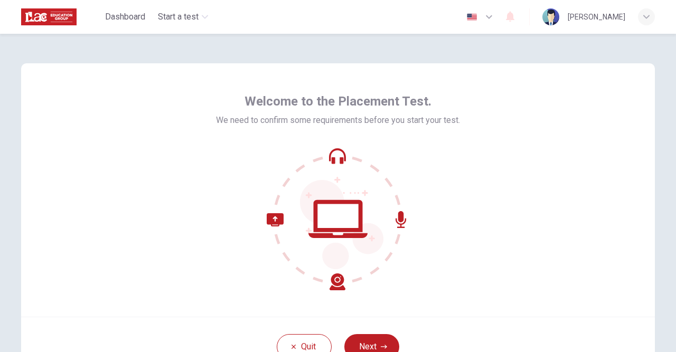
scroll to position [87, 0]
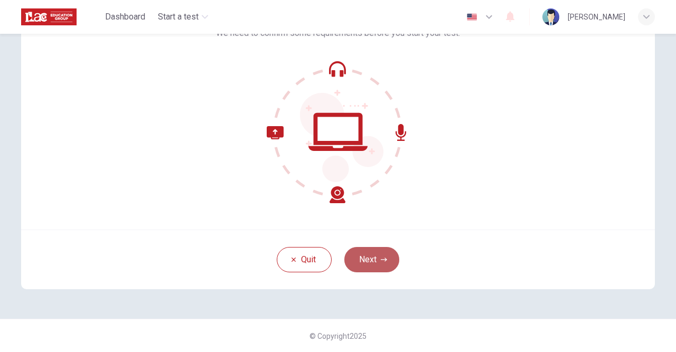
click at [376, 262] on button "Next" at bounding box center [371, 259] width 55 height 25
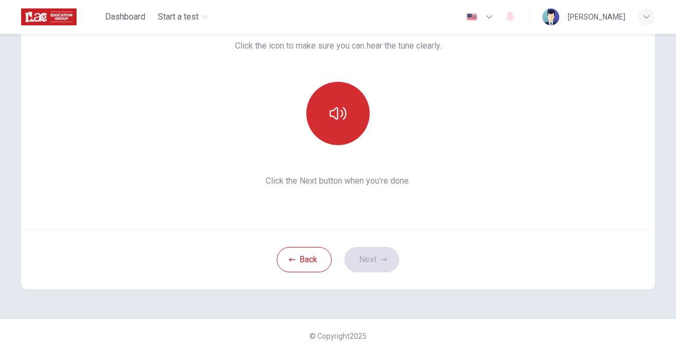
click at [337, 122] on button "button" at bounding box center [337, 113] width 63 height 63
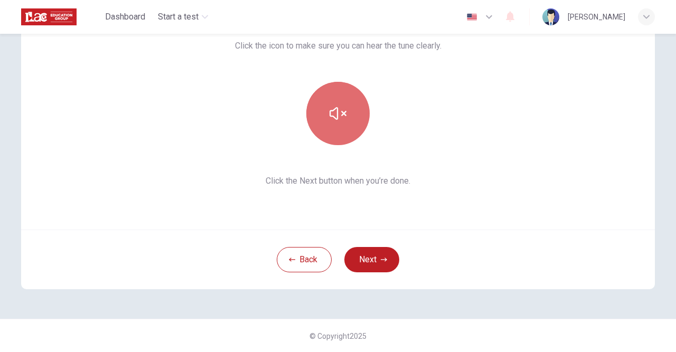
click at [337, 122] on button "button" at bounding box center [337, 113] width 63 height 63
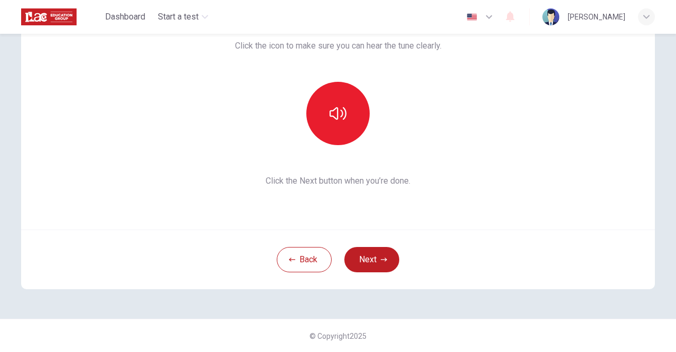
scroll to position [26, 0]
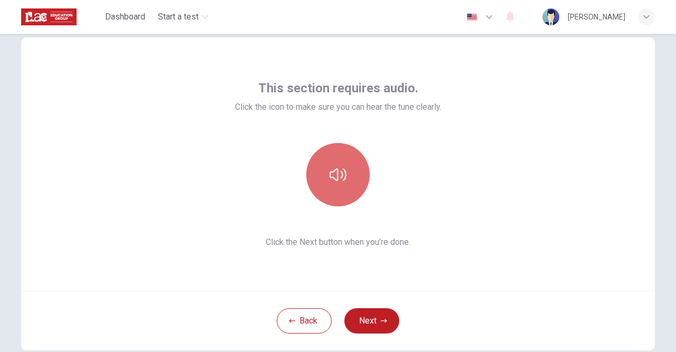
click at [350, 182] on button "button" at bounding box center [337, 174] width 63 height 63
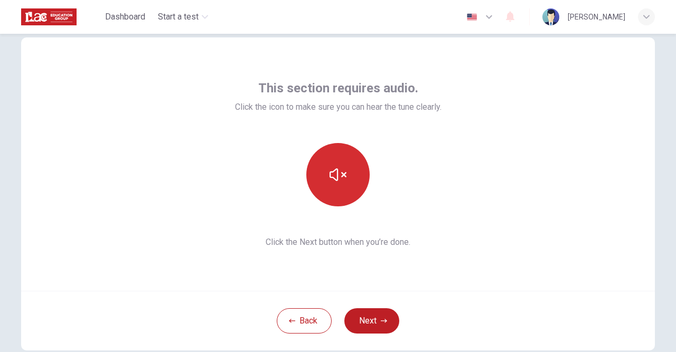
click at [350, 182] on button "button" at bounding box center [337, 174] width 63 height 63
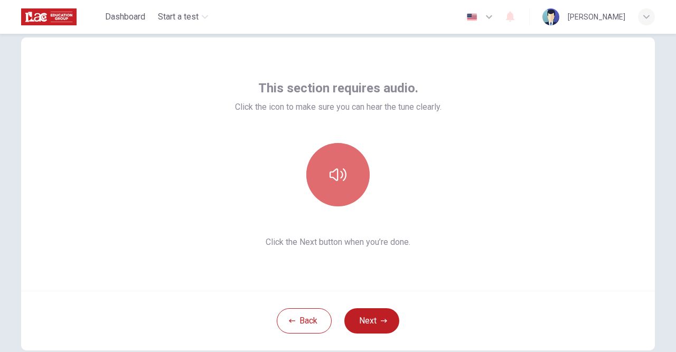
click at [350, 182] on button "button" at bounding box center [337, 174] width 63 height 63
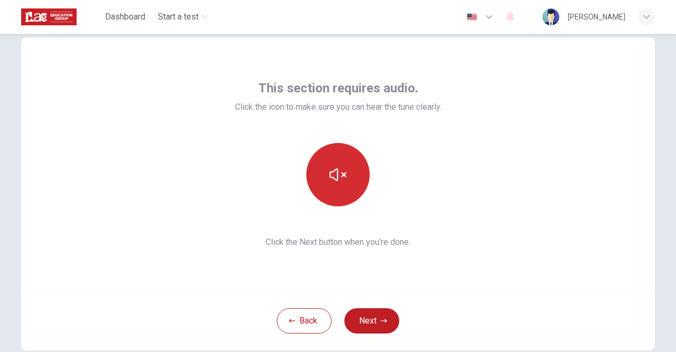
click at [350, 182] on button "button" at bounding box center [337, 174] width 63 height 63
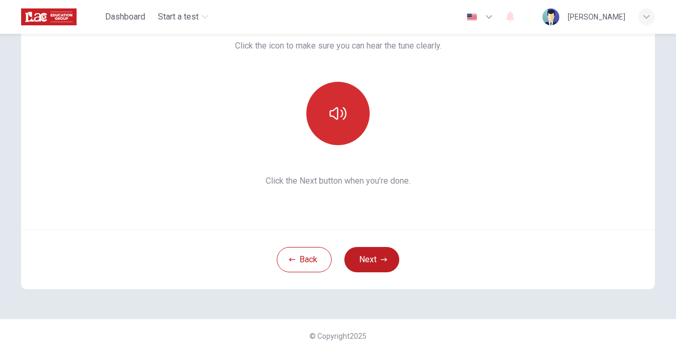
click at [341, 118] on icon "button" at bounding box center [338, 113] width 17 height 17
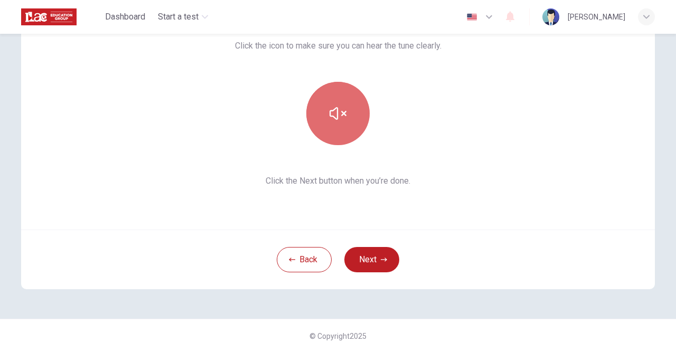
click at [340, 118] on icon "button" at bounding box center [338, 113] width 17 height 17
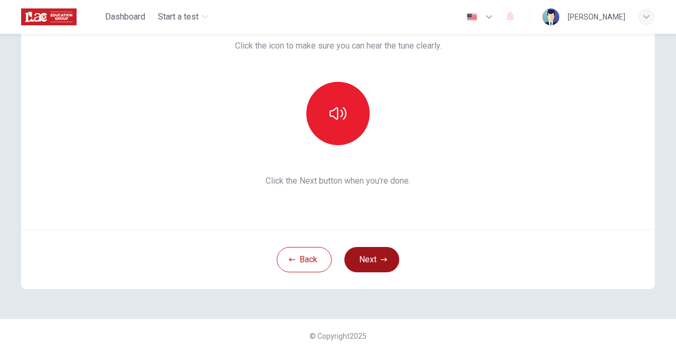
click at [370, 255] on button "Next" at bounding box center [371, 259] width 55 height 25
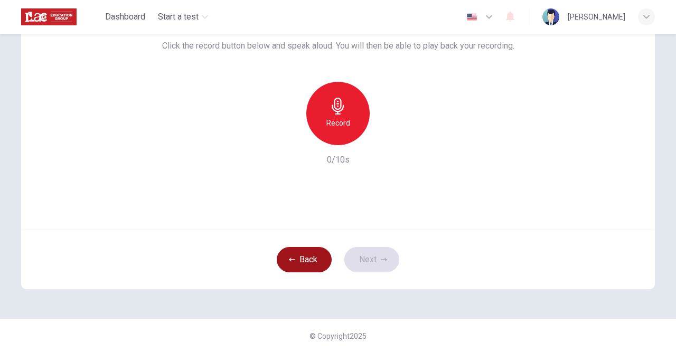
click at [309, 262] on button "Back" at bounding box center [304, 259] width 55 height 25
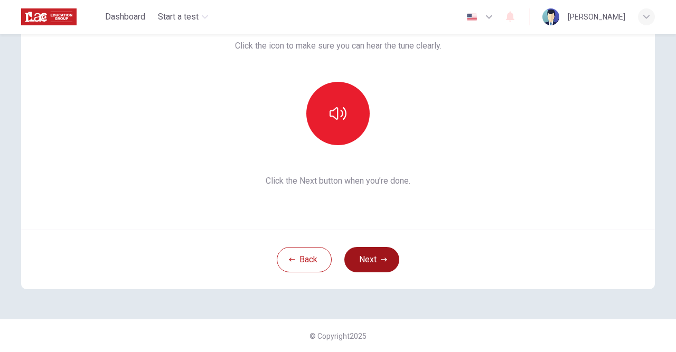
click at [368, 263] on button "Next" at bounding box center [371, 259] width 55 height 25
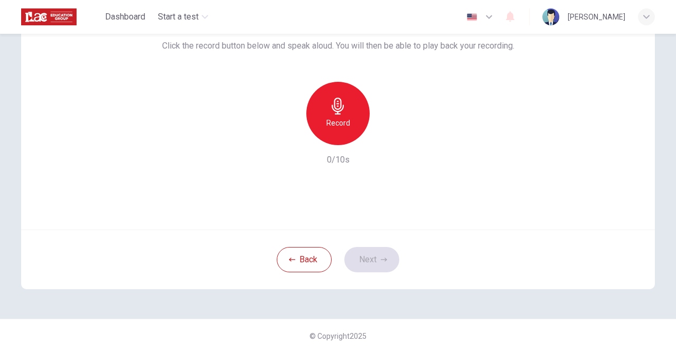
click at [229, 68] on div "Use this screen to make sure your microphone is working. Click the record butto…" at bounding box center [338, 92] width 352 height 148
click at [333, 110] on icon "button" at bounding box center [338, 106] width 17 height 17
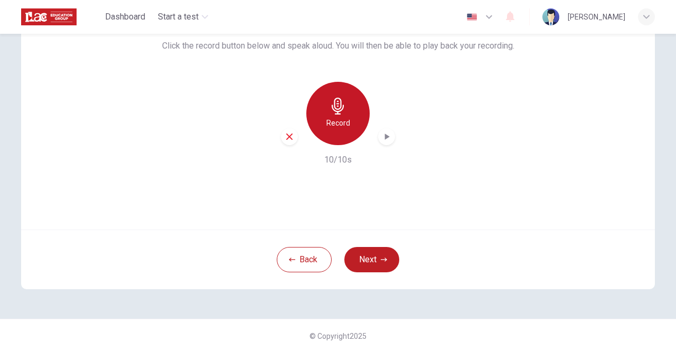
click at [336, 114] on icon "button" at bounding box center [338, 106] width 12 height 17
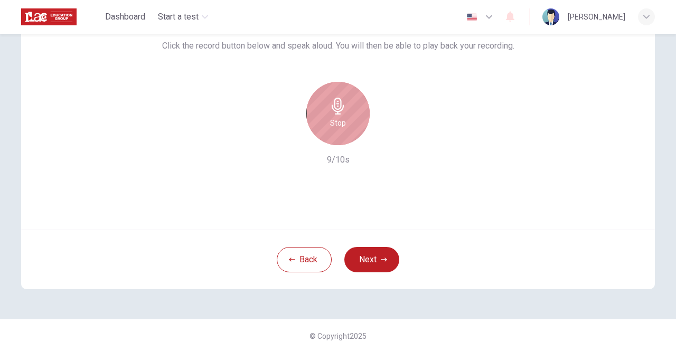
click at [330, 110] on icon "button" at bounding box center [338, 106] width 17 height 17
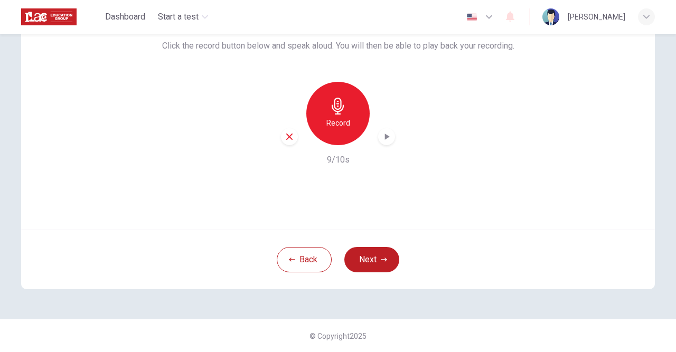
click at [389, 139] on icon "button" at bounding box center [386, 137] width 11 height 11
click at [336, 106] on icon "button" at bounding box center [338, 106] width 17 height 17
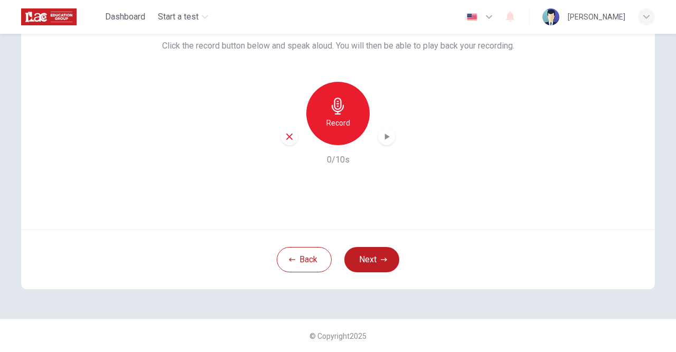
click at [336, 106] on icon "button" at bounding box center [338, 106] width 12 height 17
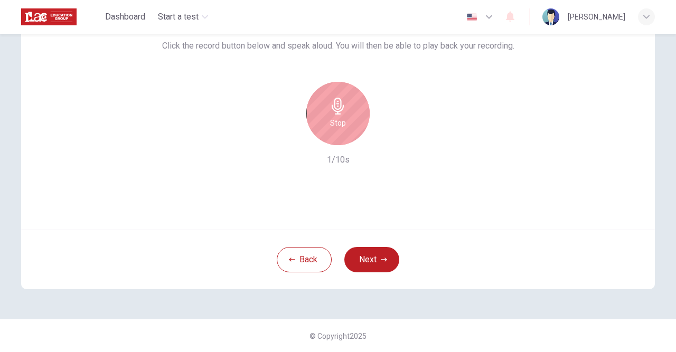
click at [336, 106] on icon "button" at bounding box center [338, 106] width 12 height 17
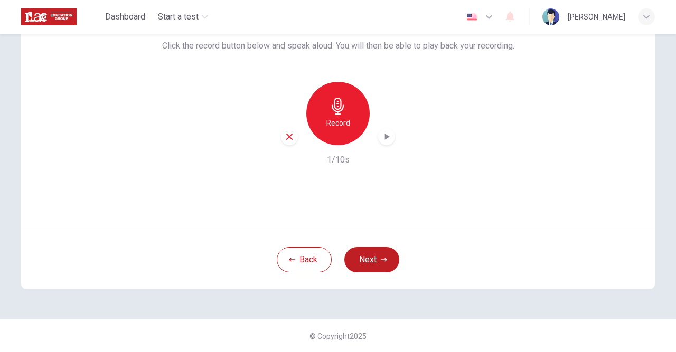
click at [337, 107] on icon "button" at bounding box center [338, 106] width 17 height 17
click at [390, 137] on icon "button" at bounding box center [386, 137] width 11 height 11
click at [383, 135] on icon "button" at bounding box center [386, 137] width 11 height 11
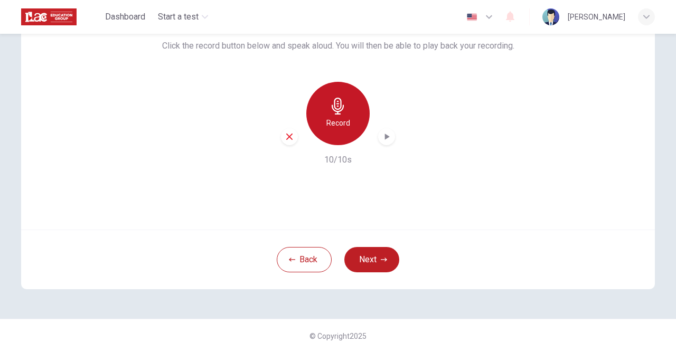
click at [338, 109] on icon "button" at bounding box center [338, 106] width 12 height 17
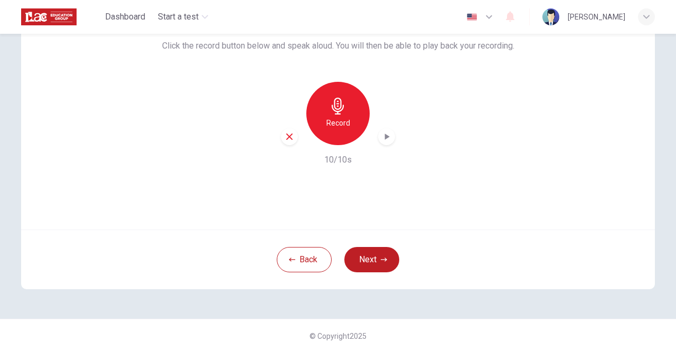
click at [388, 137] on icon "button" at bounding box center [387, 137] width 5 height 6
click at [388, 137] on icon "button" at bounding box center [386, 137] width 7 height 8
click at [388, 137] on icon "button" at bounding box center [387, 137] width 5 height 6
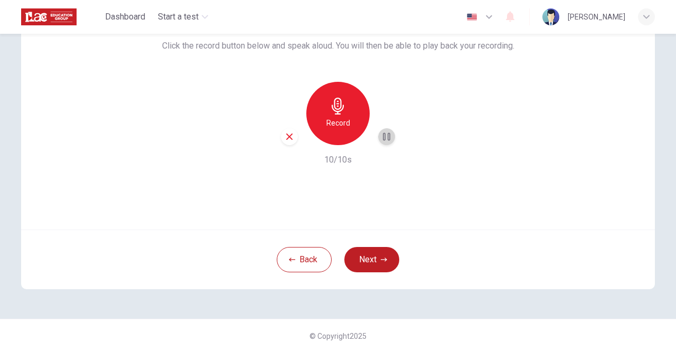
click at [388, 137] on icon "button" at bounding box center [386, 137] width 7 height 8
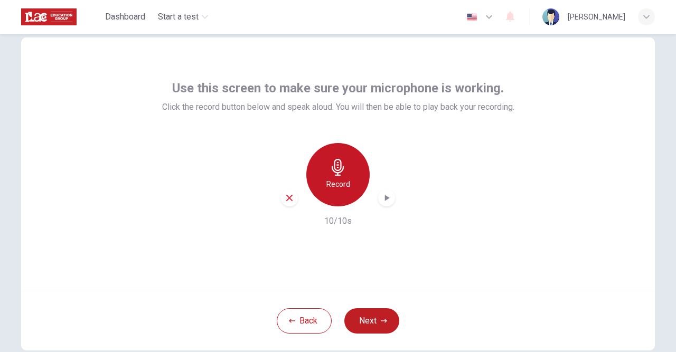
click at [343, 170] on icon "button" at bounding box center [338, 167] width 12 height 17
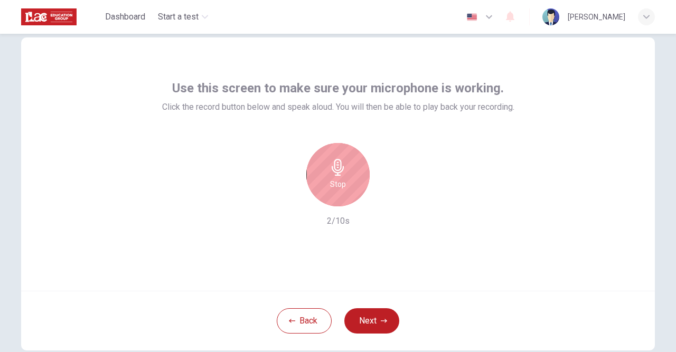
click at [343, 170] on icon "button" at bounding box center [338, 167] width 12 height 17
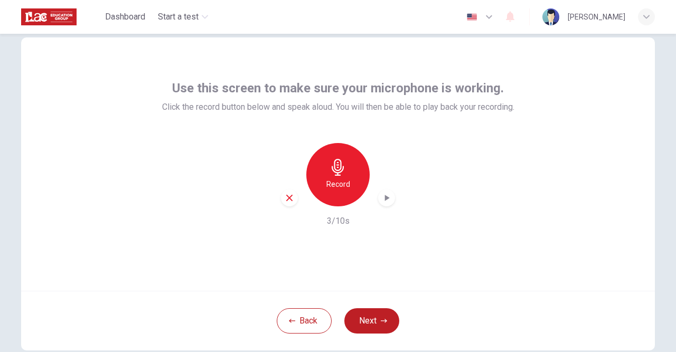
click at [293, 200] on icon "button" at bounding box center [290, 198] width 10 height 10
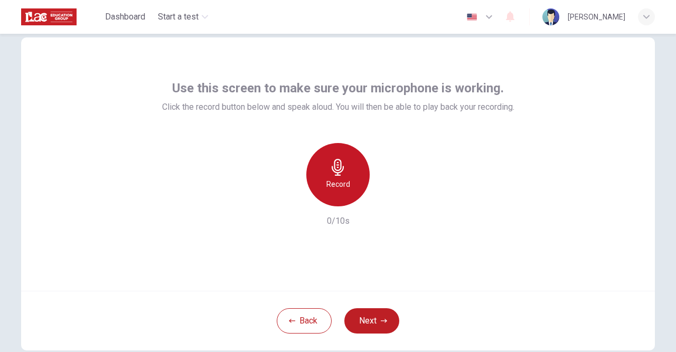
click at [338, 174] on icon "button" at bounding box center [338, 167] width 12 height 17
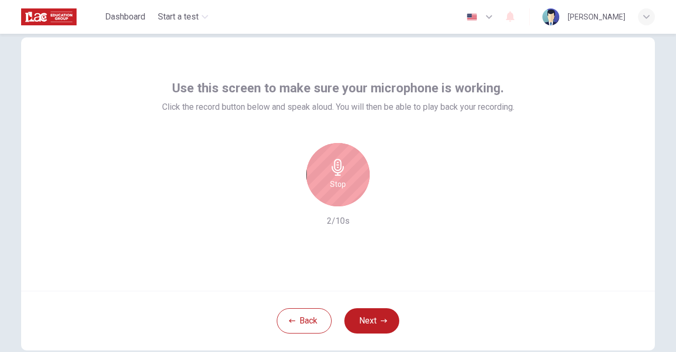
click at [336, 177] on div "Stop" at bounding box center [337, 174] width 63 height 63
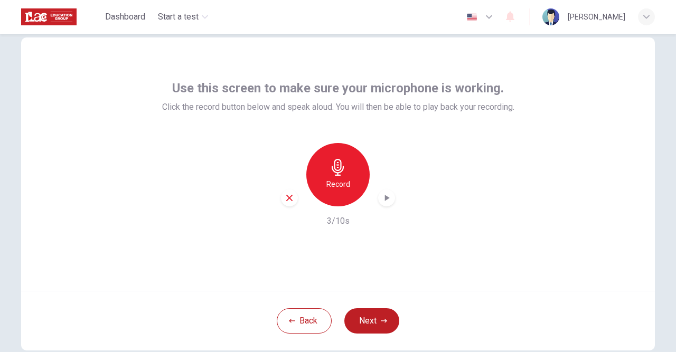
drag, startPoint x: 288, startPoint y: 197, endPoint x: 295, endPoint y: 198, distance: 7.4
click at [292, 198] on icon "button" at bounding box center [290, 198] width 10 height 10
click at [343, 175] on icon "button" at bounding box center [338, 167] width 17 height 17
click at [389, 198] on icon "button" at bounding box center [386, 198] width 11 height 11
click at [369, 319] on button "Next" at bounding box center [371, 321] width 55 height 25
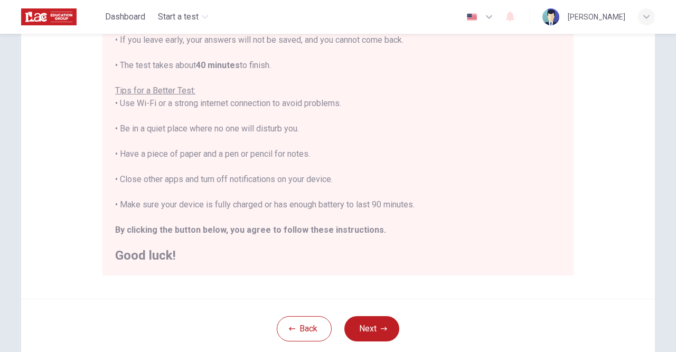
scroll to position [148, 0]
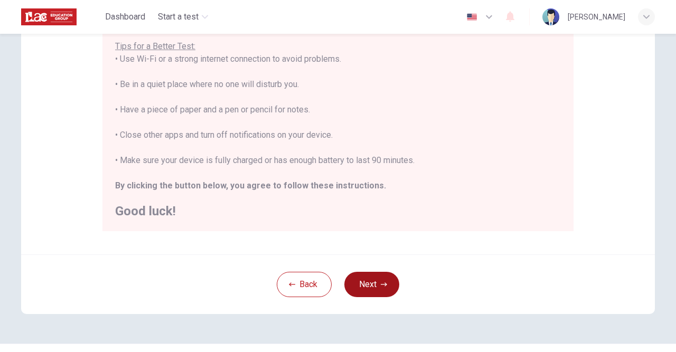
click at [384, 284] on icon "button" at bounding box center [384, 285] width 6 height 6
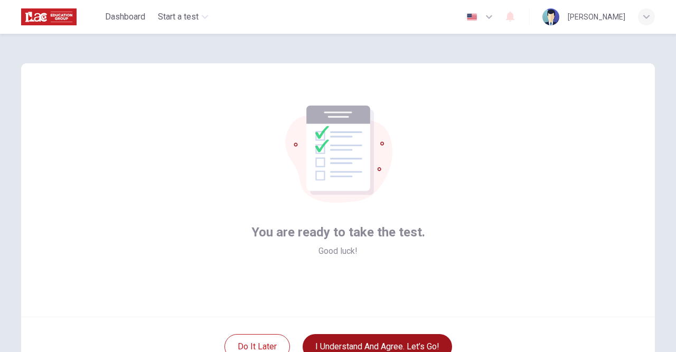
scroll to position [61, 0]
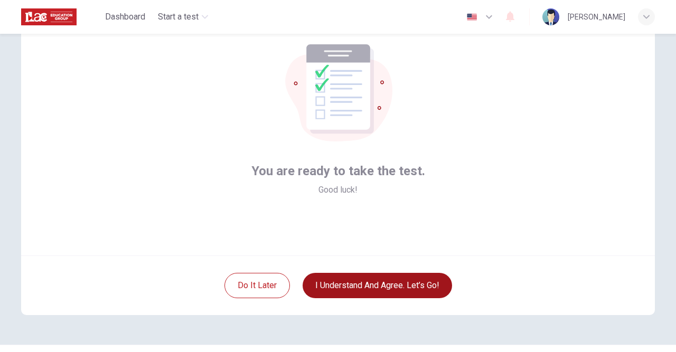
click at [392, 280] on button "I understand and agree. Let’s go!" at bounding box center [378, 285] width 150 height 25
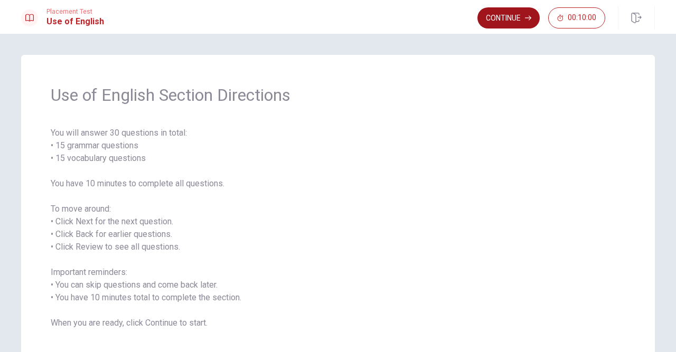
click at [508, 19] on button "Continue" at bounding box center [509, 17] width 62 height 21
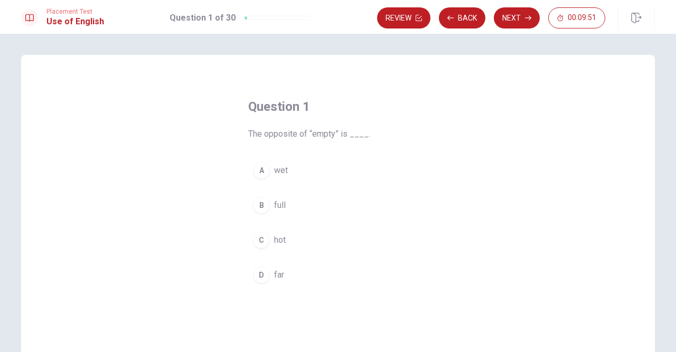
click at [356, 132] on span "The opposite of “empty” is ____." at bounding box center [338, 134] width 180 height 13
click at [274, 206] on span "full" at bounding box center [280, 205] width 12 height 13
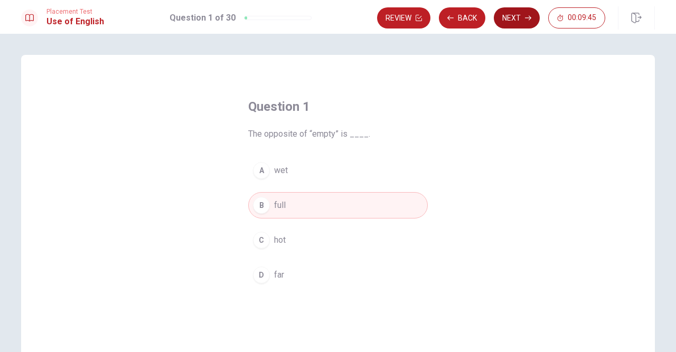
click at [507, 14] on button "Next" at bounding box center [517, 17] width 46 height 21
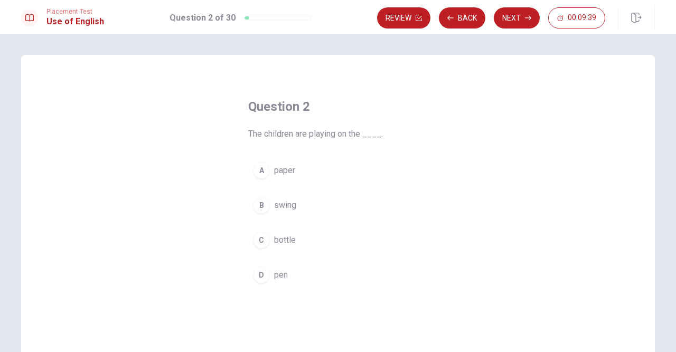
click at [294, 204] on span "swing" at bounding box center [285, 205] width 22 height 13
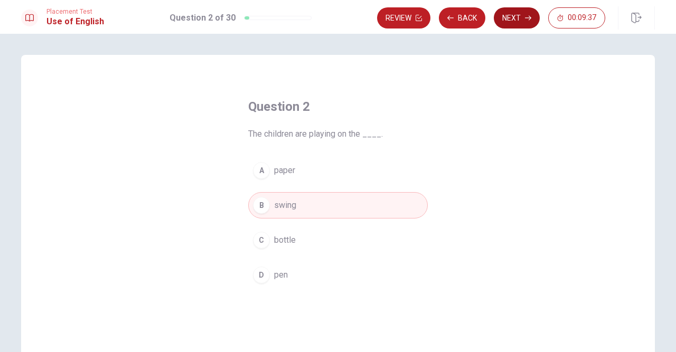
click at [513, 18] on button "Next" at bounding box center [517, 17] width 46 height 21
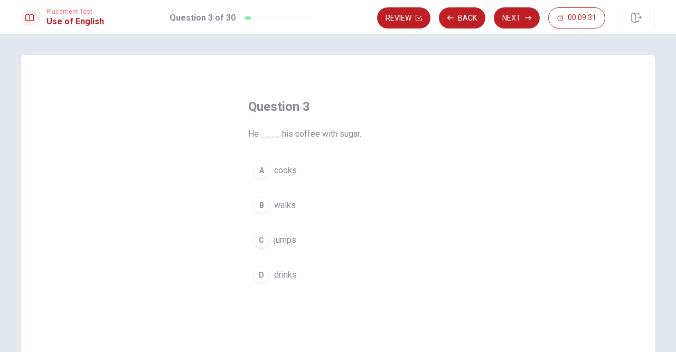
click at [288, 272] on span "drinks" at bounding box center [285, 275] width 23 height 13
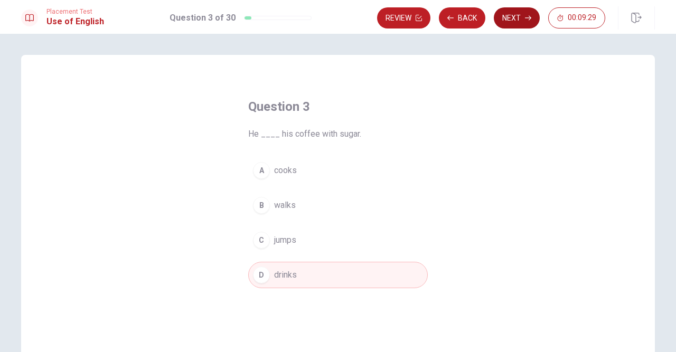
click at [509, 21] on button "Next" at bounding box center [517, 17] width 46 height 21
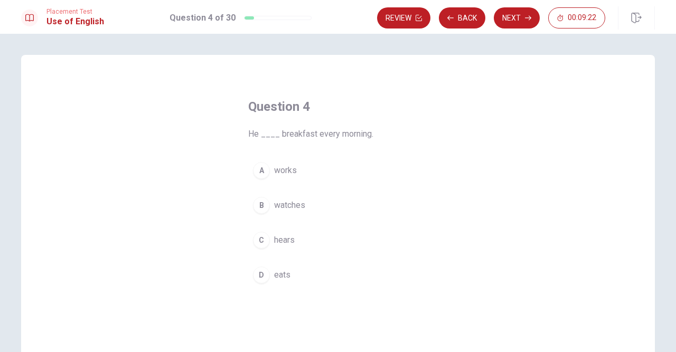
click at [285, 277] on span "eats" at bounding box center [282, 275] width 16 height 13
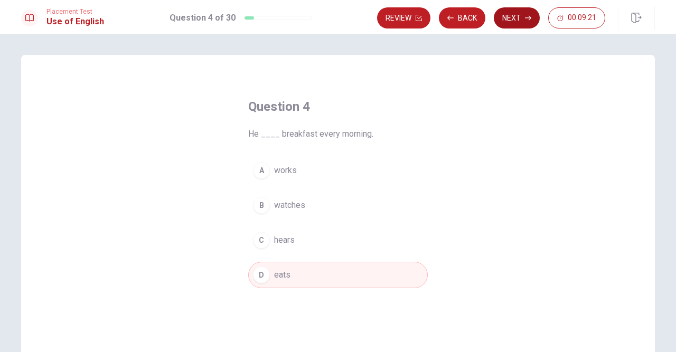
click at [516, 15] on button "Next" at bounding box center [517, 17] width 46 height 21
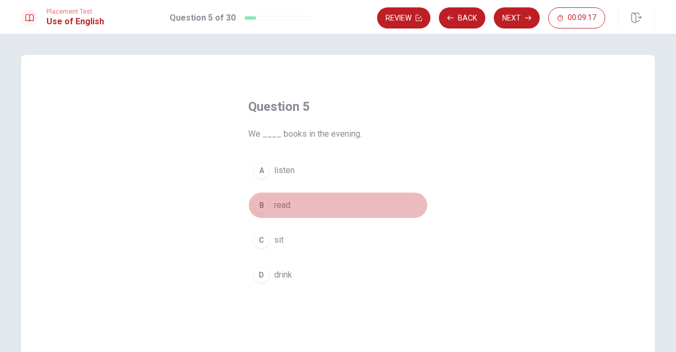
click at [285, 202] on span "read" at bounding box center [282, 205] width 16 height 13
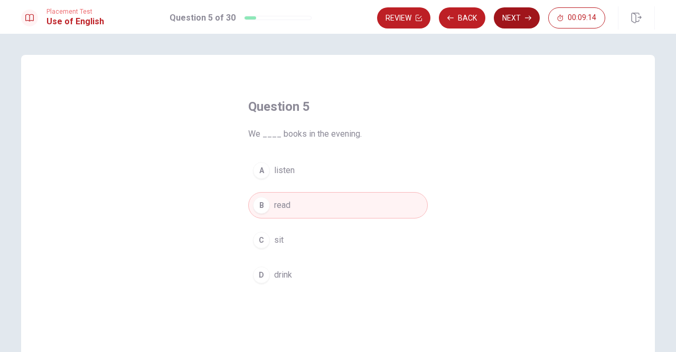
click at [515, 18] on button "Next" at bounding box center [517, 17] width 46 height 21
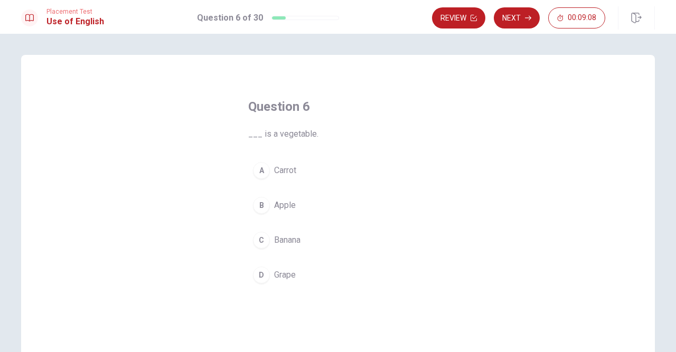
click at [286, 166] on span "Carrot" at bounding box center [285, 170] width 22 height 13
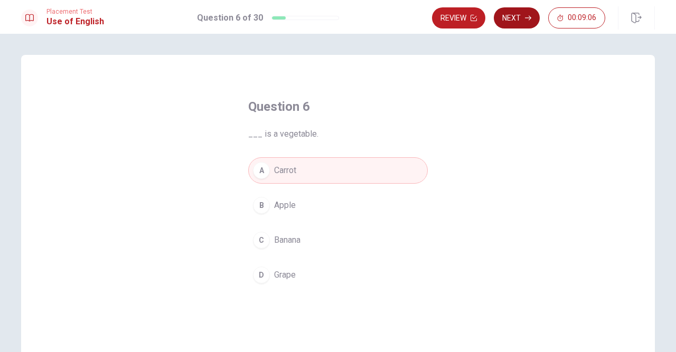
click at [520, 20] on button "Next" at bounding box center [517, 17] width 46 height 21
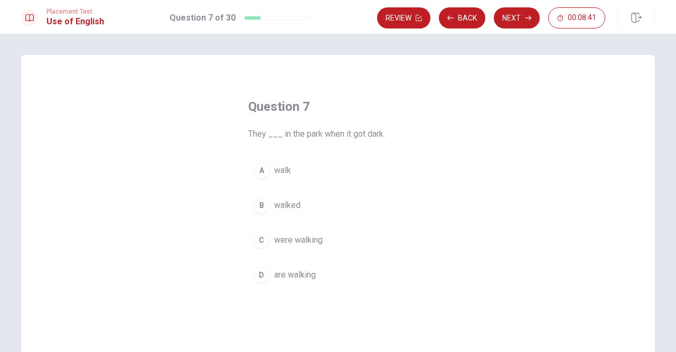
click at [295, 240] on span "were walking" at bounding box center [298, 240] width 49 height 13
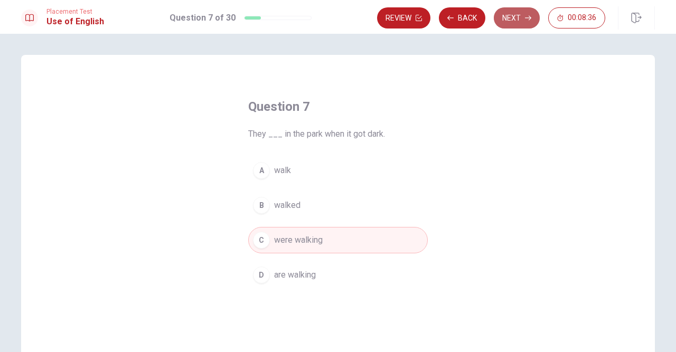
click at [508, 19] on button "Next" at bounding box center [517, 17] width 46 height 21
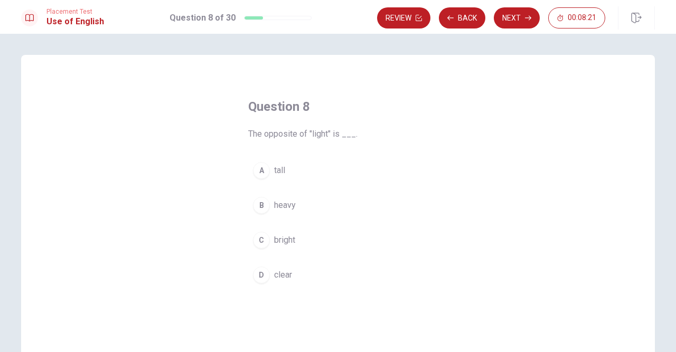
click at [283, 169] on span "tall" at bounding box center [279, 170] width 11 height 13
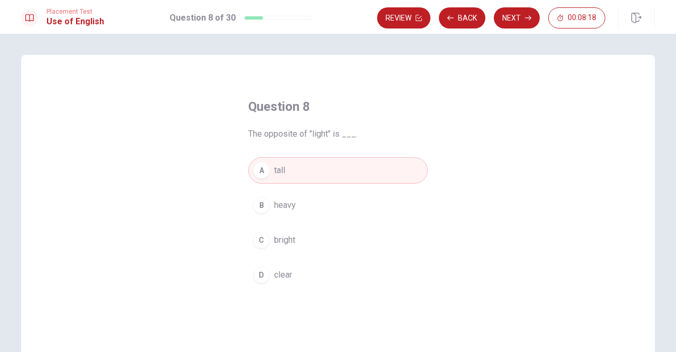
click at [292, 208] on span "heavy" at bounding box center [285, 205] width 22 height 13
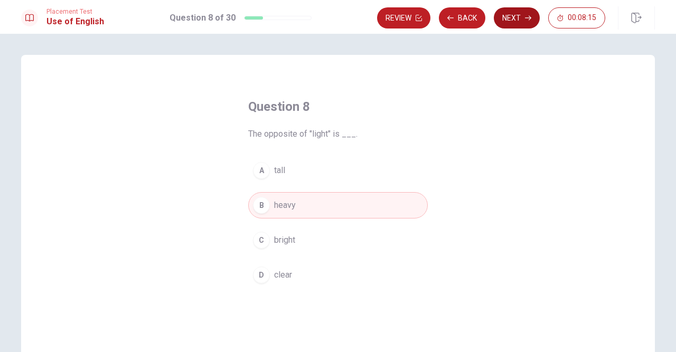
click at [498, 22] on button "Next" at bounding box center [517, 17] width 46 height 21
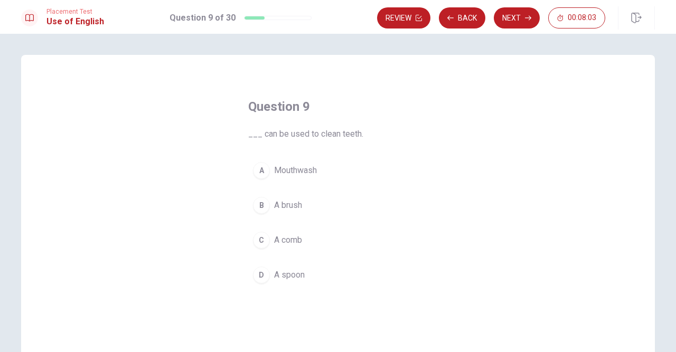
click at [314, 173] on span "Mouthwash" at bounding box center [295, 170] width 43 height 13
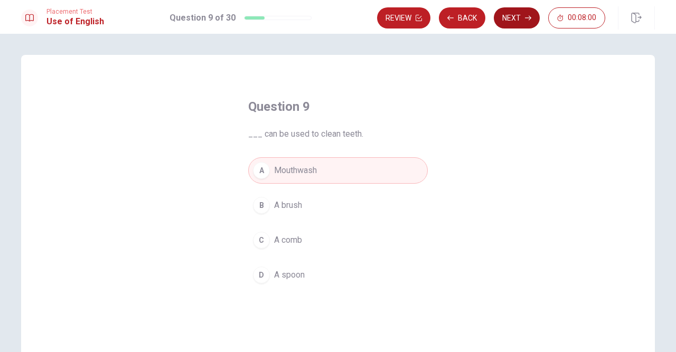
click at [497, 23] on button "Next" at bounding box center [517, 17] width 46 height 21
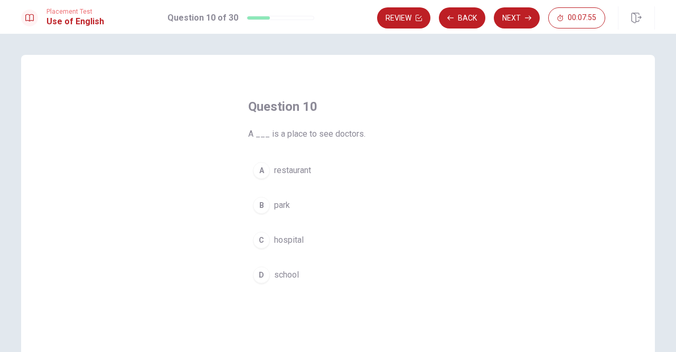
click at [295, 240] on span "hospital" at bounding box center [289, 240] width 30 height 13
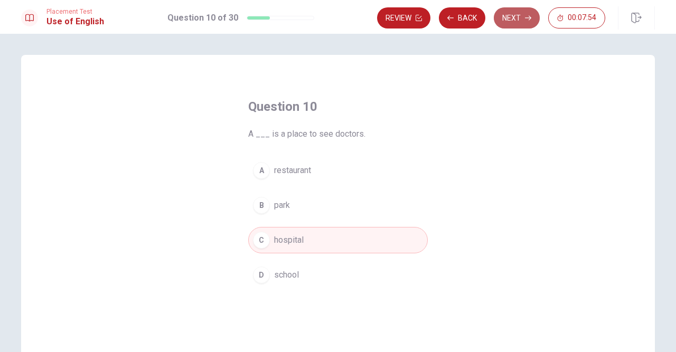
click at [505, 21] on button "Next" at bounding box center [517, 17] width 46 height 21
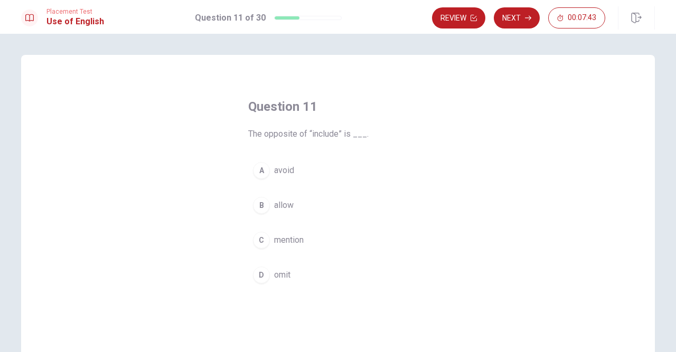
click at [285, 273] on span "omit" at bounding box center [282, 275] width 16 height 13
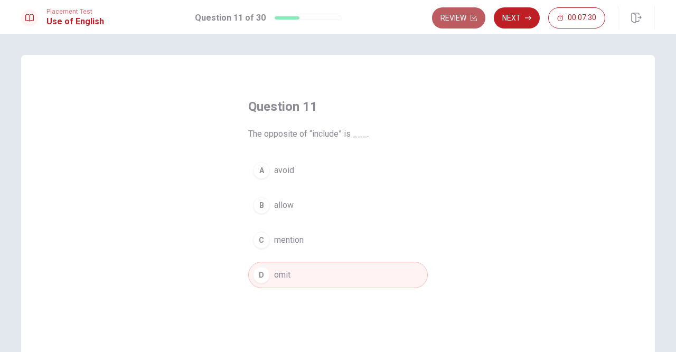
click at [449, 17] on button "Review" at bounding box center [458, 17] width 53 height 21
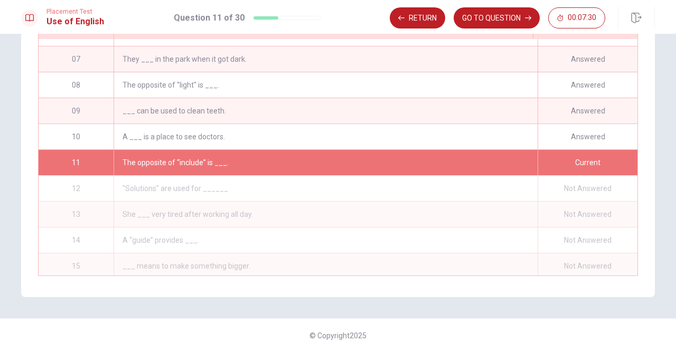
scroll to position [181, 0]
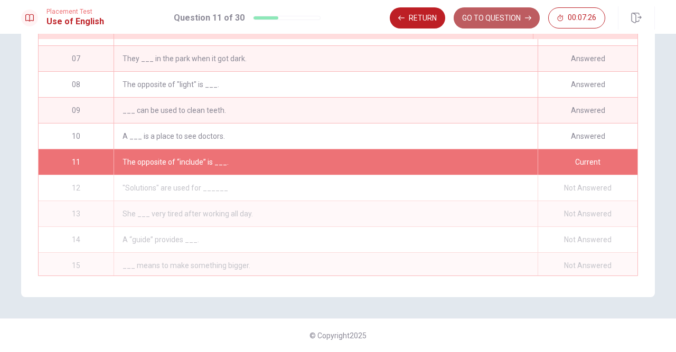
click at [470, 16] on button "GO TO QUESTION" at bounding box center [497, 17] width 86 height 21
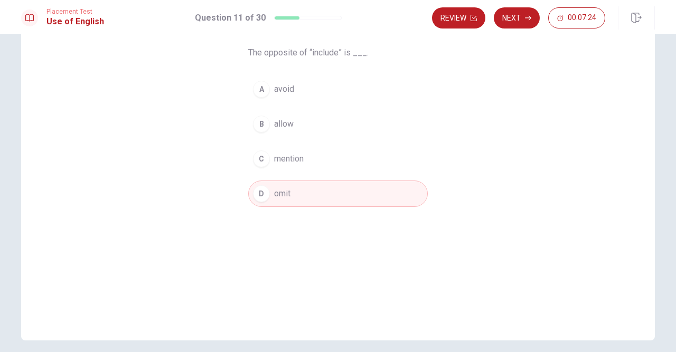
scroll to position [63, 0]
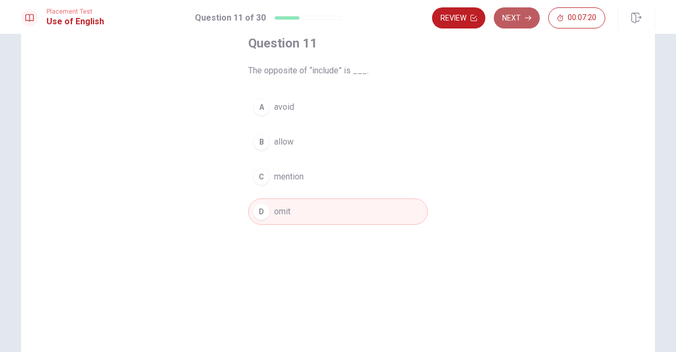
click at [515, 14] on button "Next" at bounding box center [517, 17] width 46 height 21
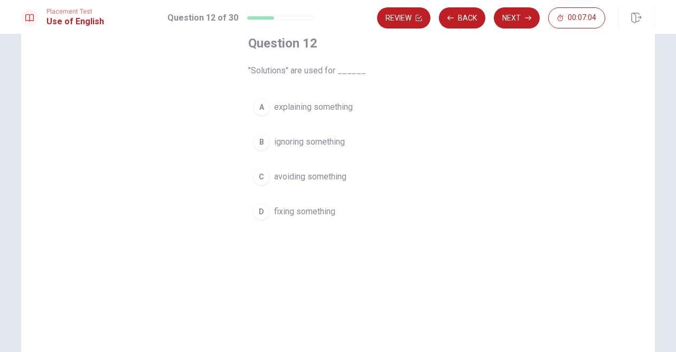
click at [320, 207] on span "fixing something" at bounding box center [304, 212] width 61 height 13
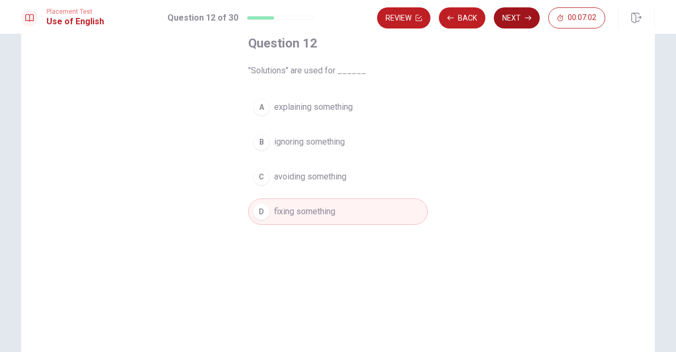
click at [510, 16] on button "Next" at bounding box center [517, 17] width 46 height 21
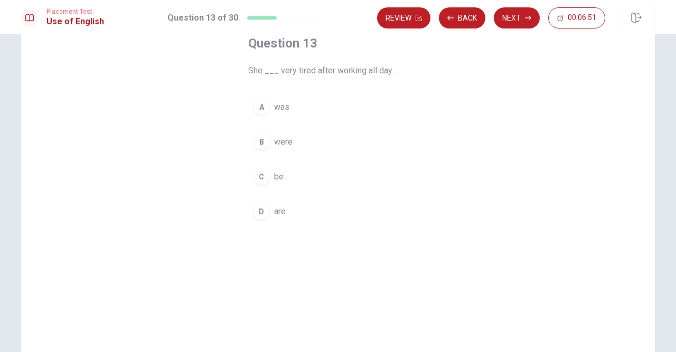
click at [288, 106] on span "was" at bounding box center [281, 107] width 15 height 13
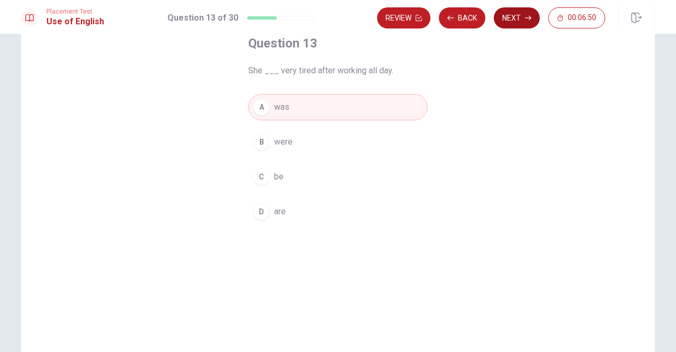
click at [506, 18] on button "Next" at bounding box center [517, 17] width 46 height 21
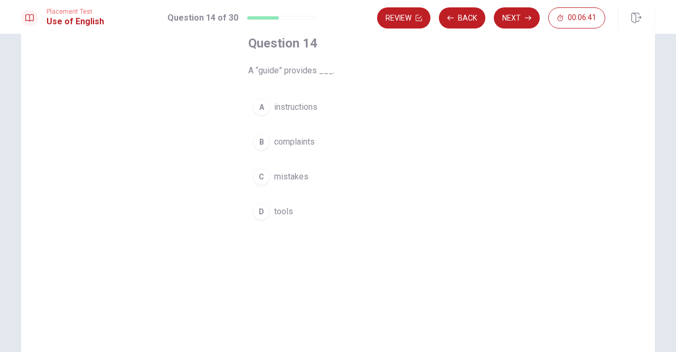
click at [306, 113] on span "instructions" at bounding box center [295, 107] width 43 height 13
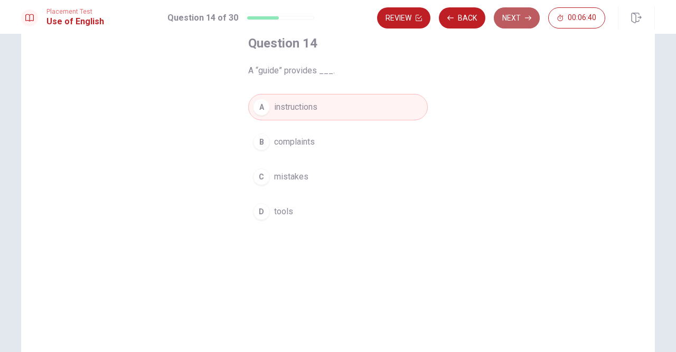
click at [509, 15] on button "Next" at bounding box center [517, 17] width 46 height 21
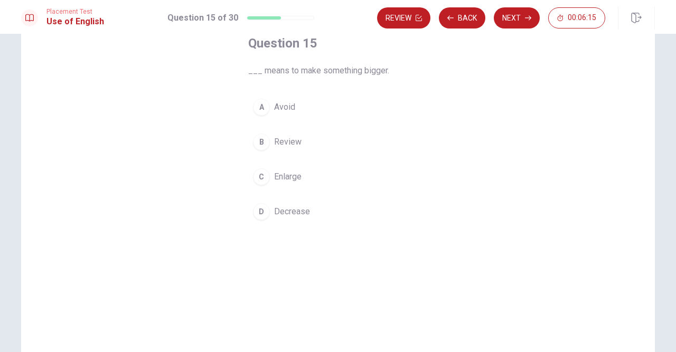
click at [286, 104] on span "Avoid" at bounding box center [284, 107] width 21 height 13
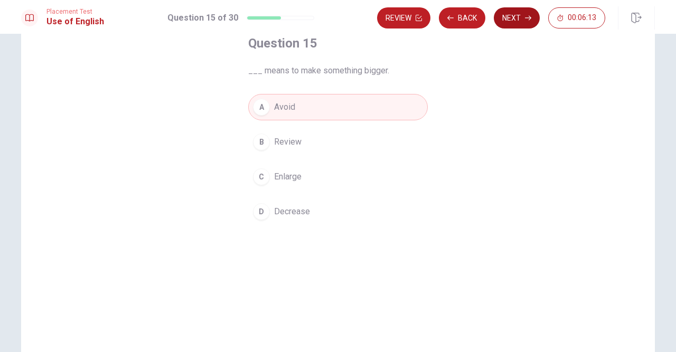
click at [513, 17] on button "Next" at bounding box center [517, 17] width 46 height 21
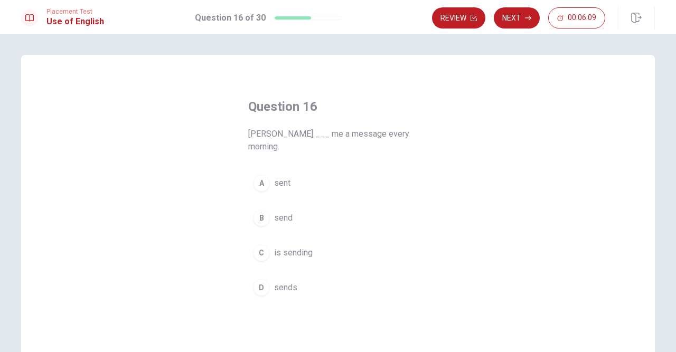
scroll to position [61, 0]
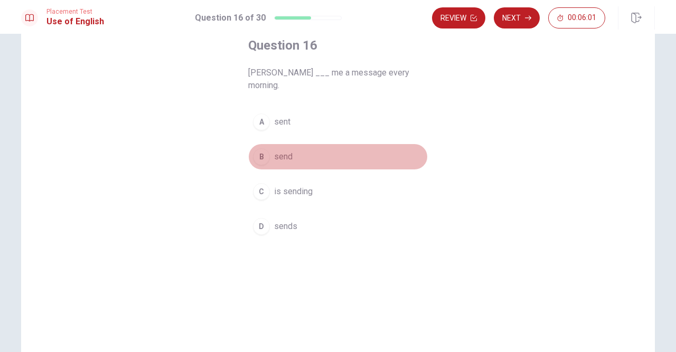
click at [283, 151] on span "send" at bounding box center [283, 157] width 18 height 13
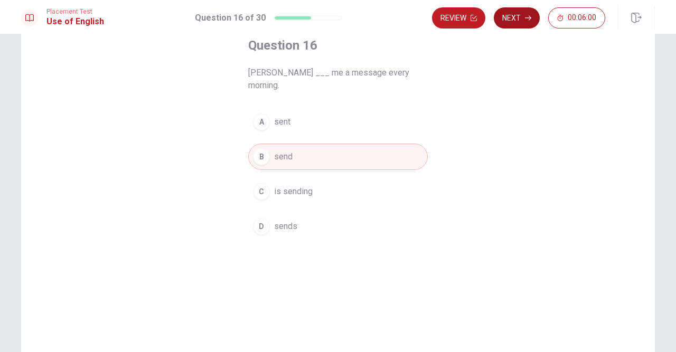
click at [512, 19] on button "Next" at bounding box center [517, 17] width 46 height 21
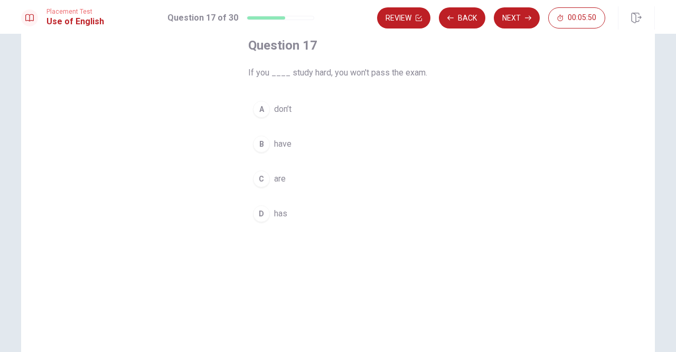
click at [297, 110] on button "A don’t" at bounding box center [338, 109] width 180 height 26
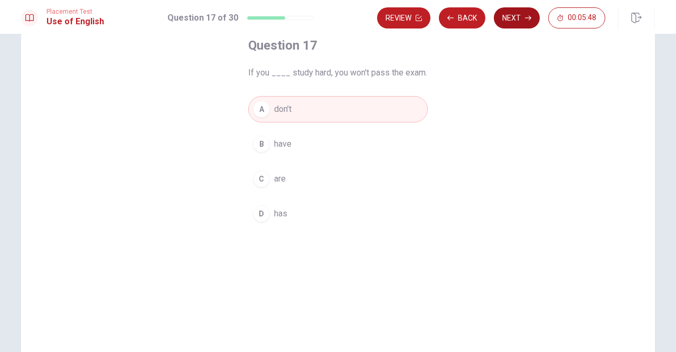
click at [515, 20] on button "Next" at bounding box center [517, 17] width 46 height 21
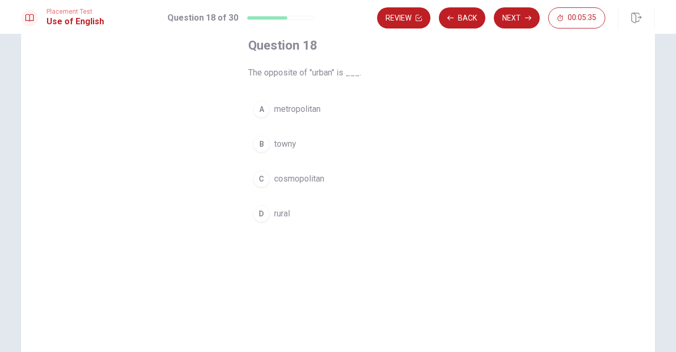
click at [300, 211] on button "D rural" at bounding box center [338, 214] width 180 height 26
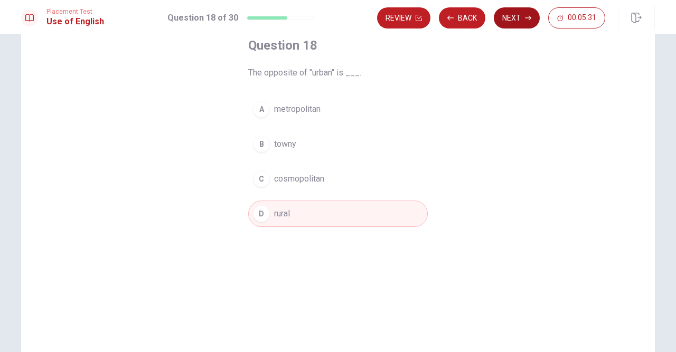
click at [507, 18] on button "Next" at bounding box center [517, 17] width 46 height 21
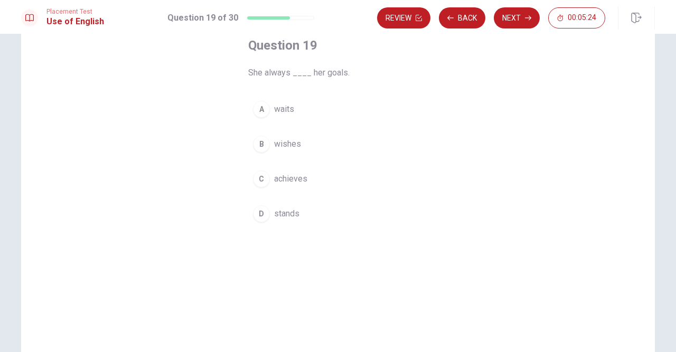
click at [299, 176] on span "achieves" at bounding box center [290, 179] width 33 height 13
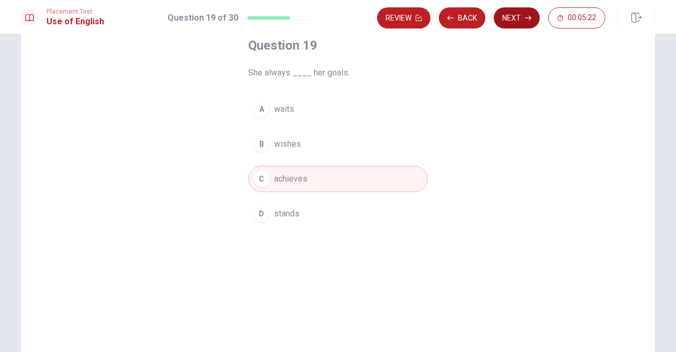
click at [506, 21] on button "Next" at bounding box center [517, 17] width 46 height 21
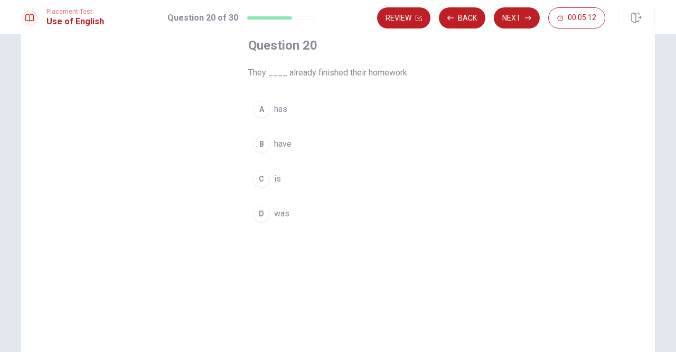
click at [282, 108] on span "has" at bounding box center [280, 109] width 13 height 13
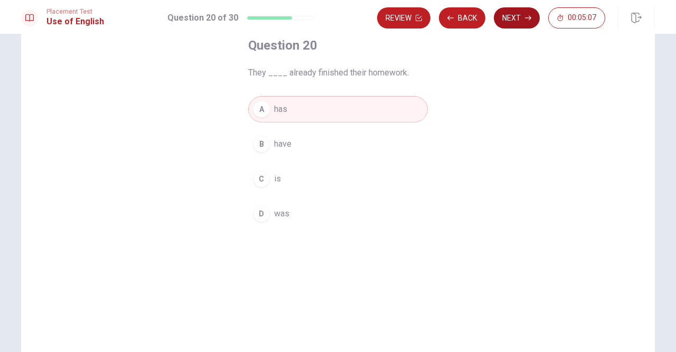
click at [508, 21] on button "Next" at bounding box center [517, 17] width 46 height 21
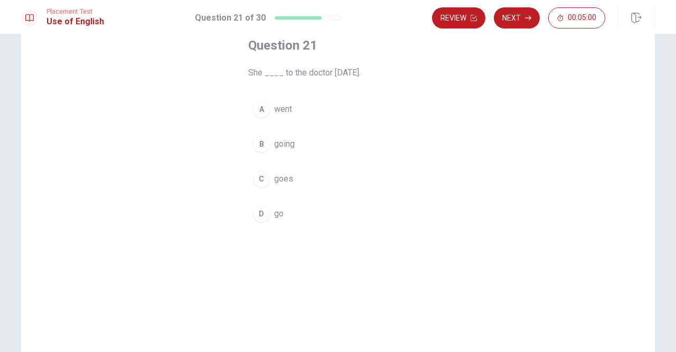
click at [293, 114] on button "A went" at bounding box center [338, 109] width 180 height 26
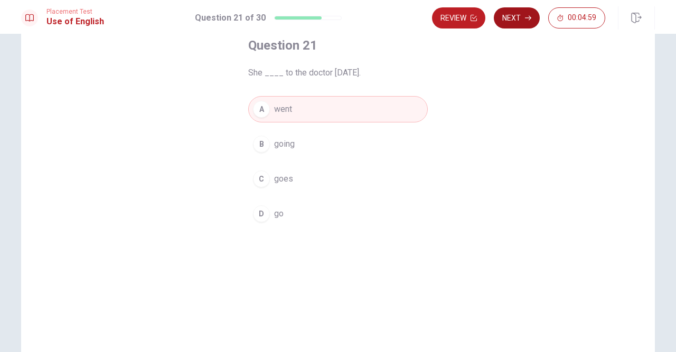
click at [516, 20] on button "Next" at bounding box center [517, 17] width 46 height 21
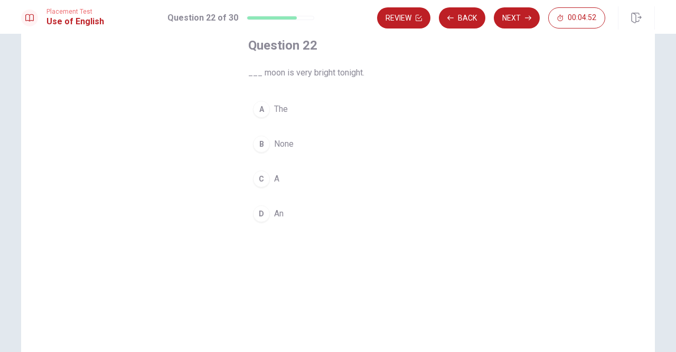
click at [291, 111] on button "A The" at bounding box center [338, 109] width 180 height 26
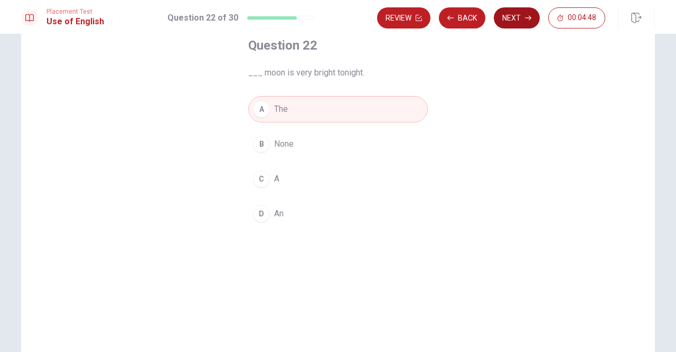
click at [512, 15] on button "Next" at bounding box center [517, 17] width 46 height 21
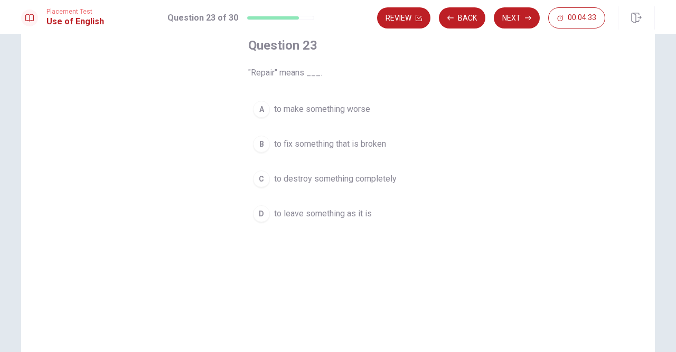
click at [370, 146] on span "to fix something that is broken" at bounding box center [330, 144] width 112 height 13
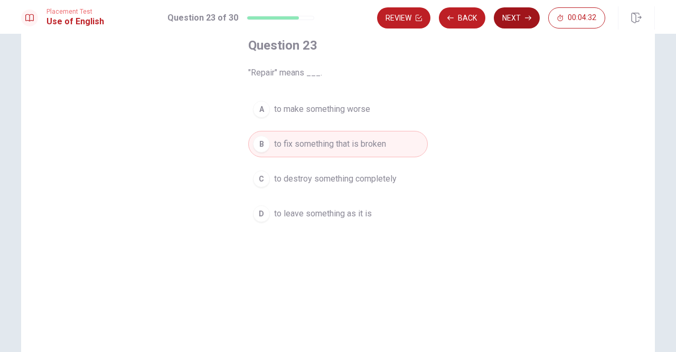
click at [508, 22] on button "Next" at bounding box center [517, 17] width 46 height 21
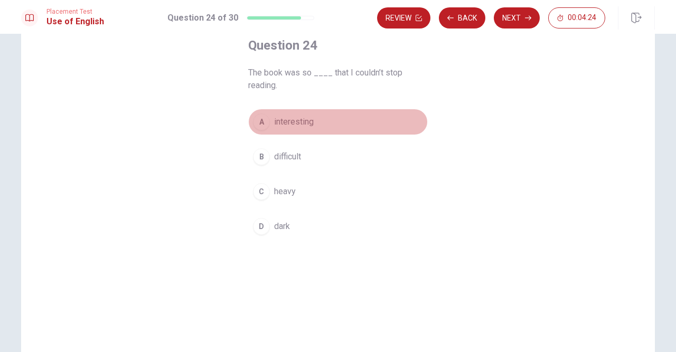
click at [306, 124] on span "interesting" at bounding box center [294, 122] width 40 height 13
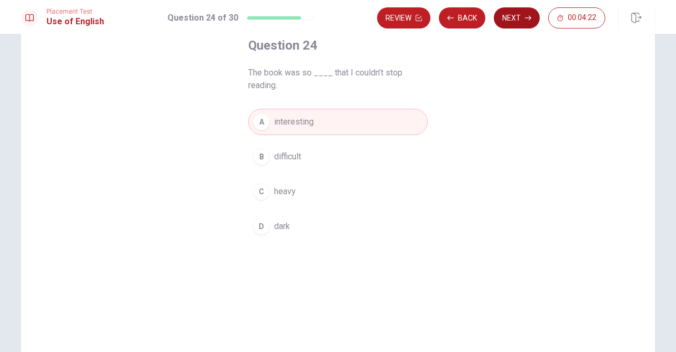
click at [515, 22] on button "Next" at bounding box center [517, 17] width 46 height 21
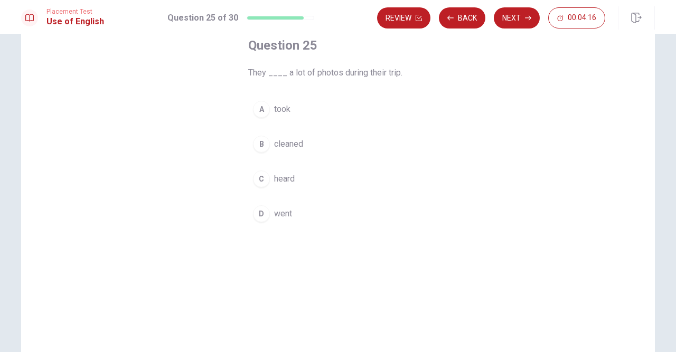
click at [271, 108] on button "A took" at bounding box center [338, 109] width 180 height 26
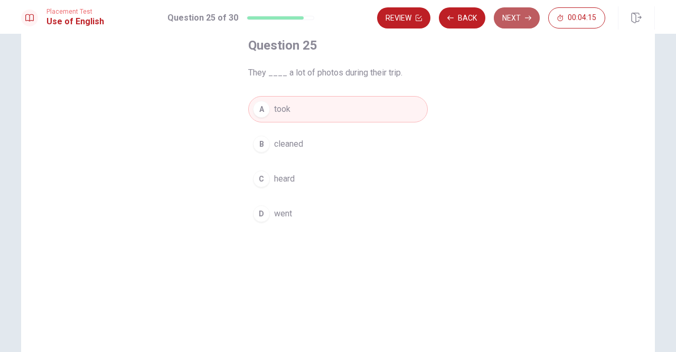
click at [505, 21] on button "Next" at bounding box center [517, 17] width 46 height 21
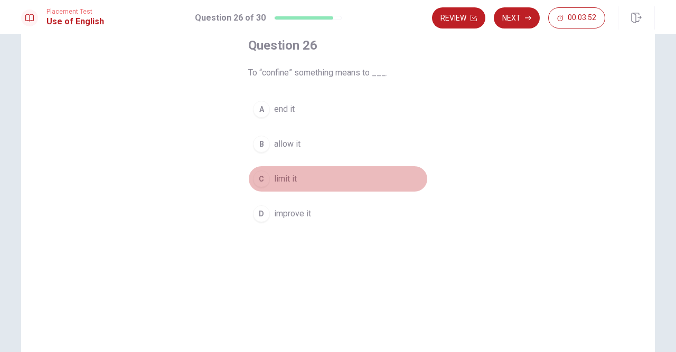
click at [292, 181] on span "limit it" at bounding box center [285, 179] width 23 height 13
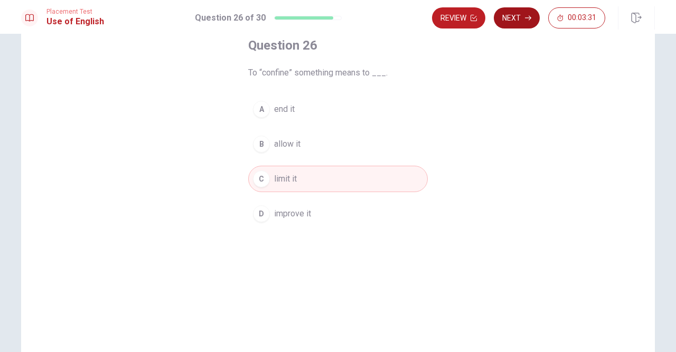
click at [514, 20] on button "Next" at bounding box center [517, 17] width 46 height 21
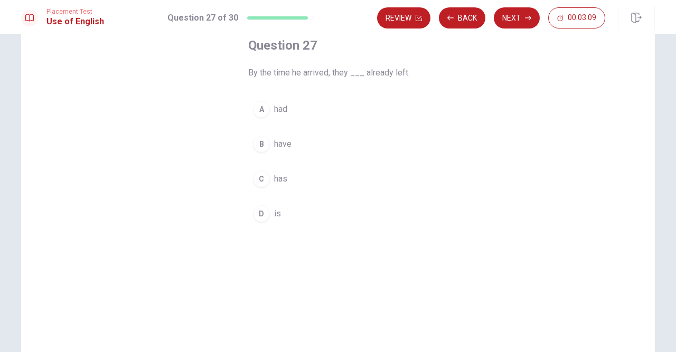
click at [293, 176] on button "C has" at bounding box center [338, 179] width 180 height 26
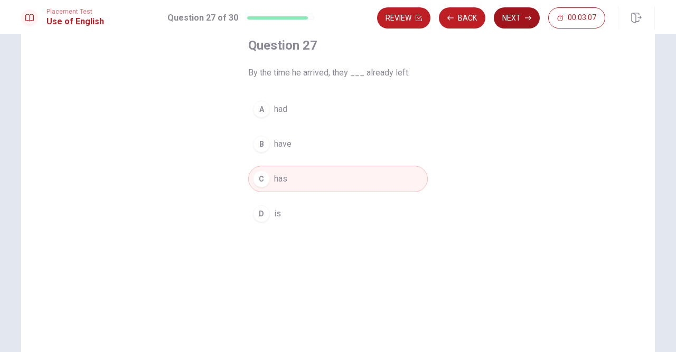
click at [506, 17] on button "Next" at bounding box center [517, 17] width 46 height 21
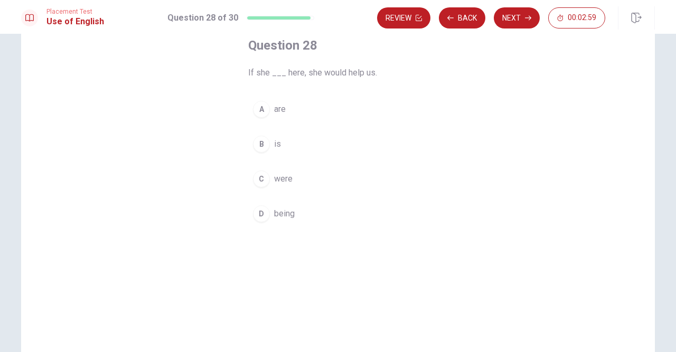
click at [283, 146] on button "B is" at bounding box center [338, 144] width 180 height 26
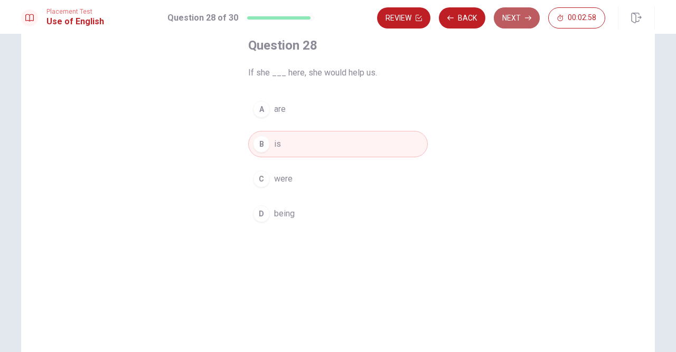
click at [516, 21] on button "Next" at bounding box center [517, 17] width 46 height 21
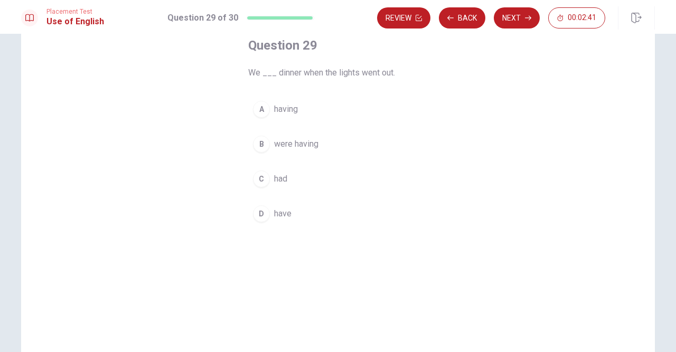
click at [306, 147] on span "were having" at bounding box center [296, 144] width 44 height 13
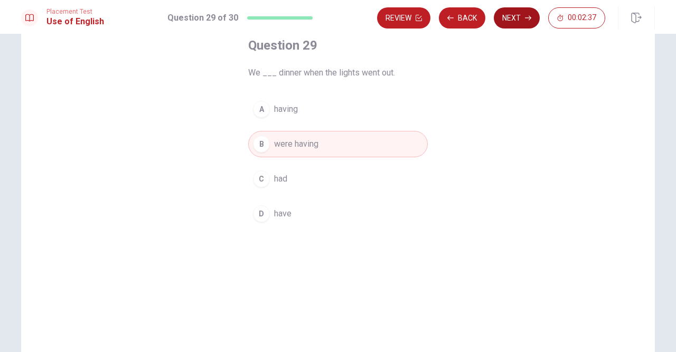
click at [500, 13] on button "Next" at bounding box center [517, 17] width 46 height 21
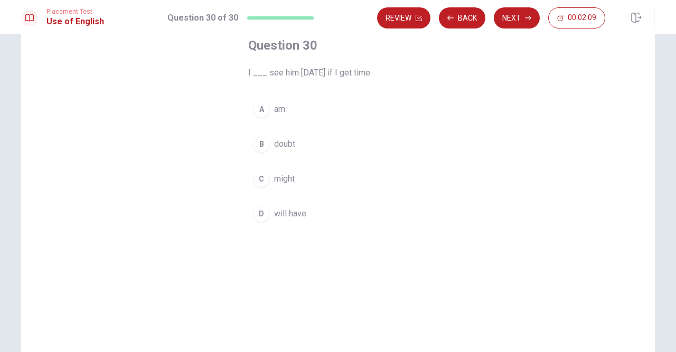
click at [291, 209] on span "will have" at bounding box center [290, 214] width 32 height 13
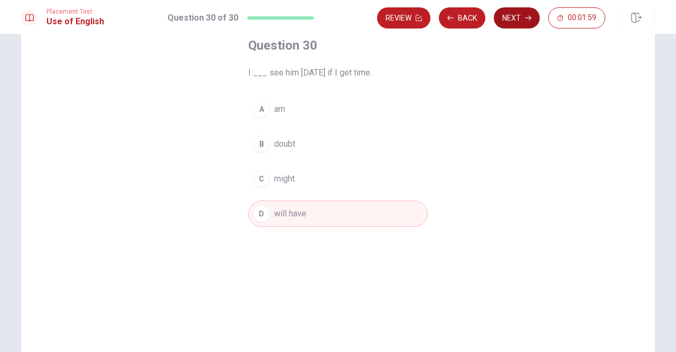
click at [509, 23] on button "Next" at bounding box center [517, 17] width 46 height 21
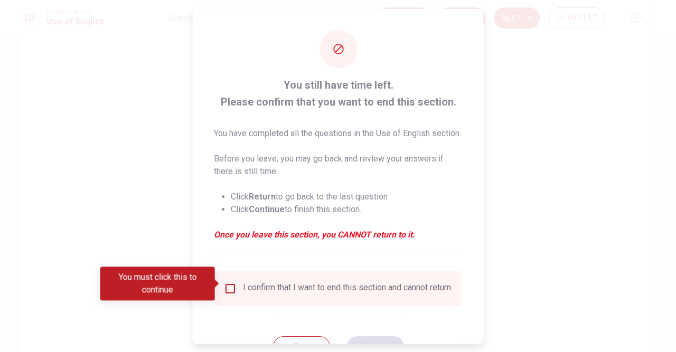
scroll to position [54, 0]
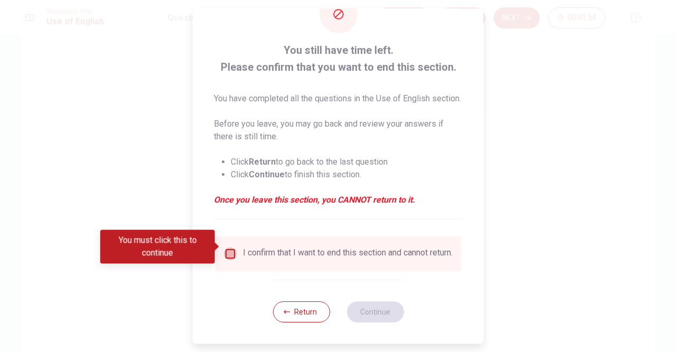
click at [232, 249] on input "You must click this to continue" at bounding box center [230, 254] width 13 height 13
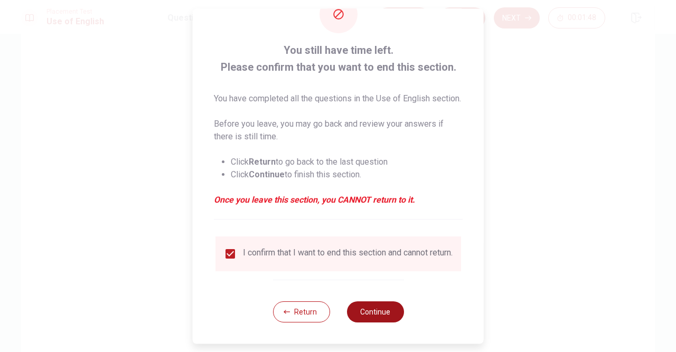
click at [373, 310] on button "Continue" at bounding box center [375, 312] width 57 height 21
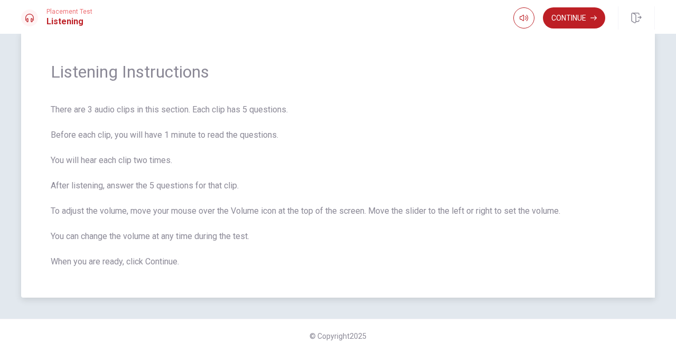
scroll to position [0, 0]
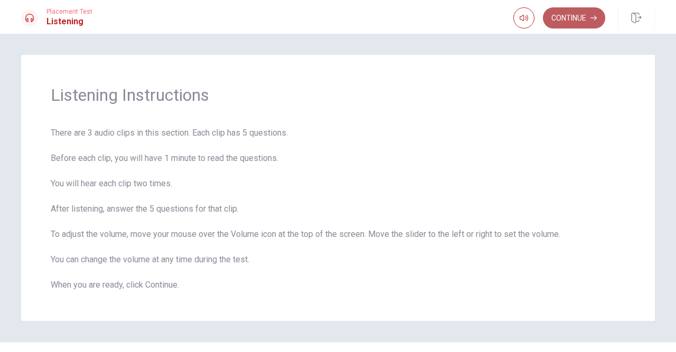
click at [579, 21] on button "Continue" at bounding box center [574, 17] width 62 height 21
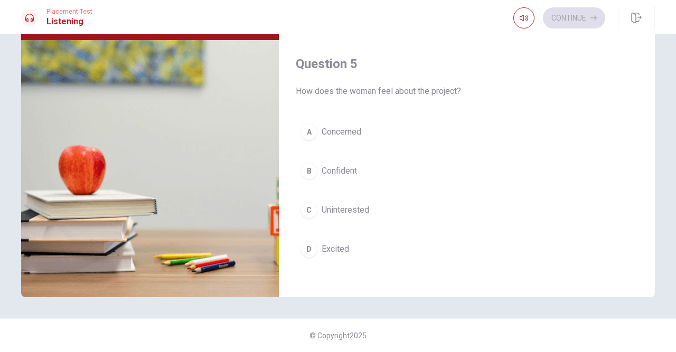
scroll to position [917, 0]
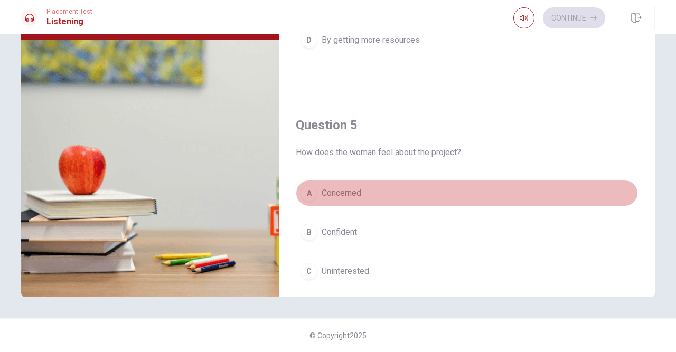
click at [353, 187] on span "Concerned" at bounding box center [342, 193] width 40 height 13
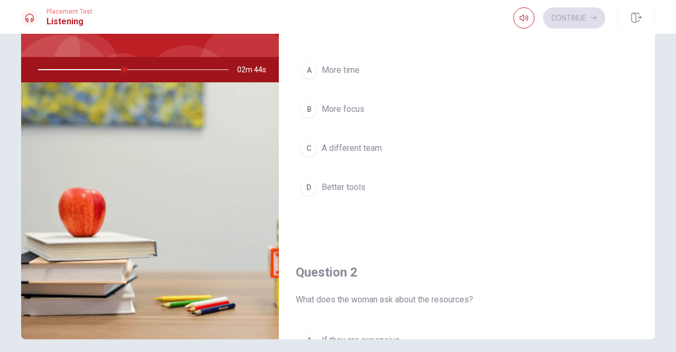
scroll to position [63, 0]
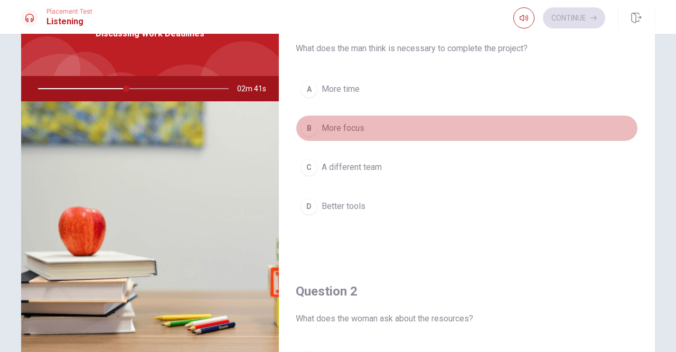
click at [353, 127] on span "More focus" at bounding box center [343, 128] width 43 height 13
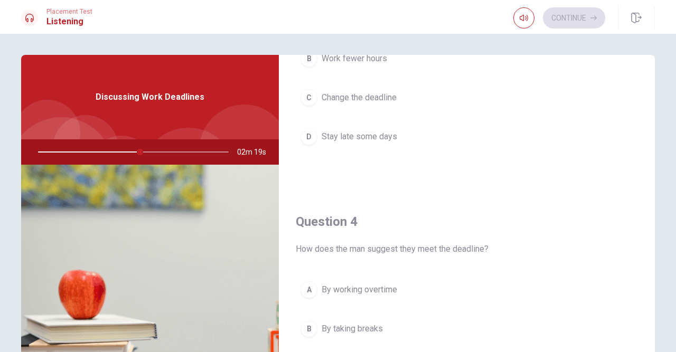
scroll to position [797, 0]
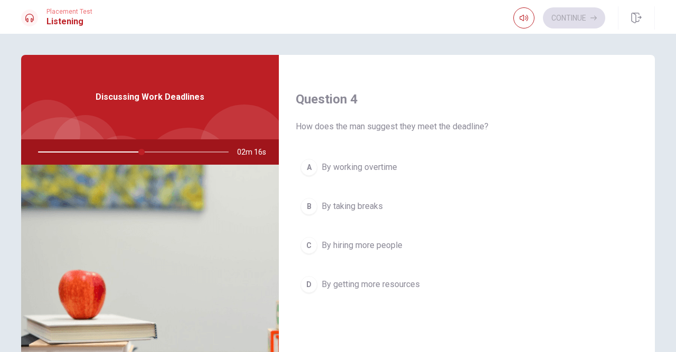
click at [382, 165] on span "By working overtime" at bounding box center [360, 167] width 76 height 13
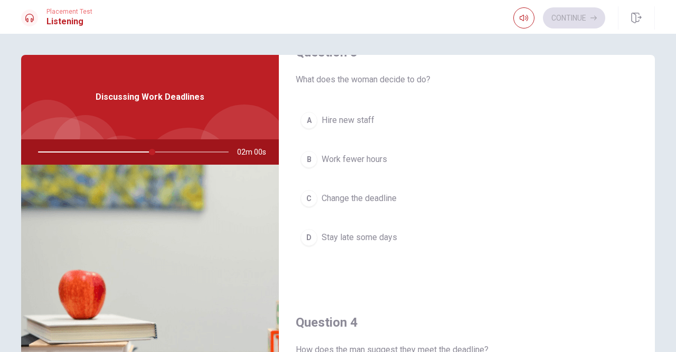
scroll to position [613, 0]
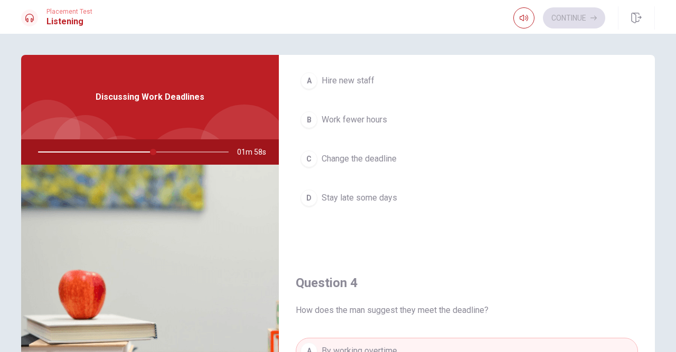
click at [378, 157] on span "Change the deadline" at bounding box center [359, 159] width 75 height 13
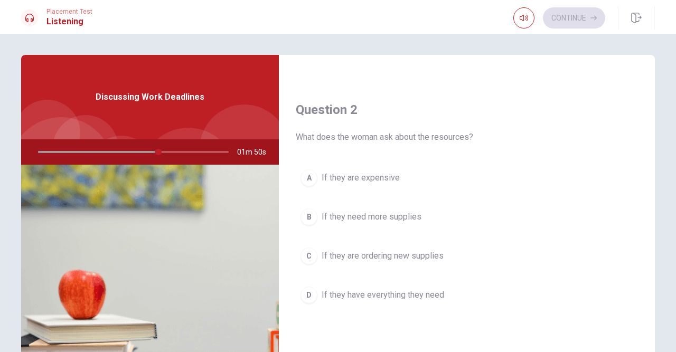
scroll to position [306, 0]
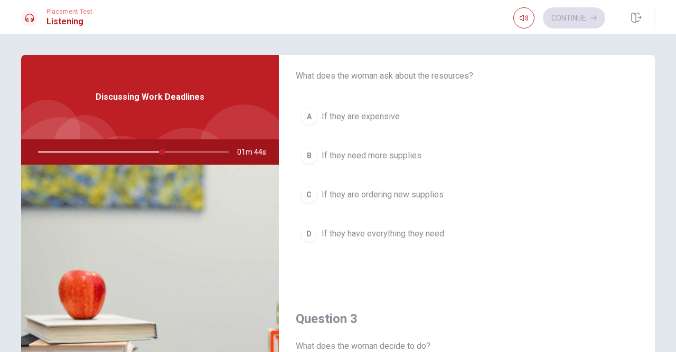
click at [375, 230] on span "If they have everything they need" at bounding box center [383, 234] width 123 height 13
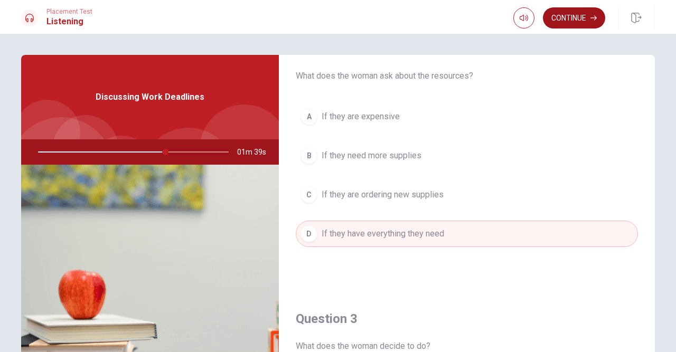
click at [571, 20] on button "Continue" at bounding box center [574, 17] width 62 height 21
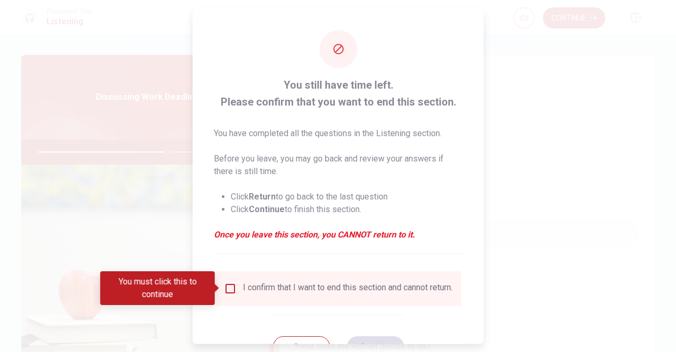
click at [233, 290] on input "You must click this to continue" at bounding box center [230, 288] width 13 height 13
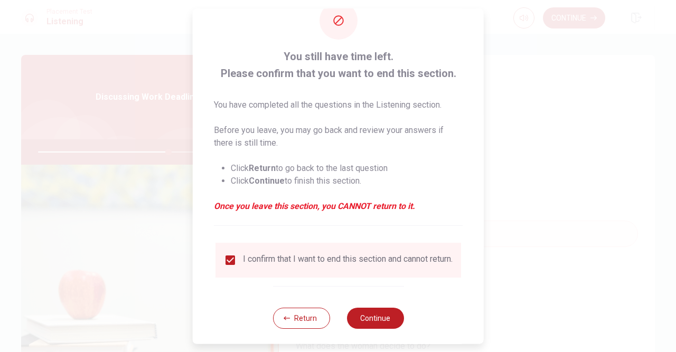
scroll to position [42, 0]
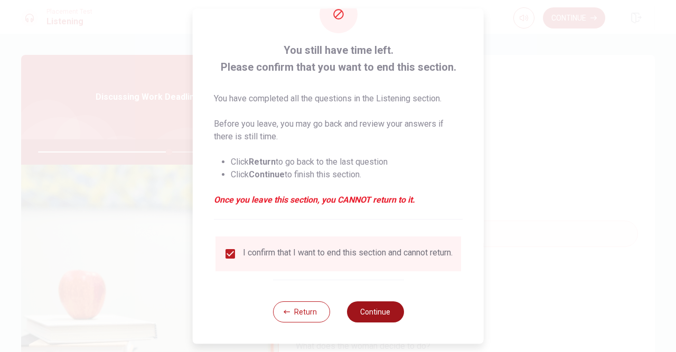
click at [370, 314] on button "Continue" at bounding box center [375, 312] width 57 height 21
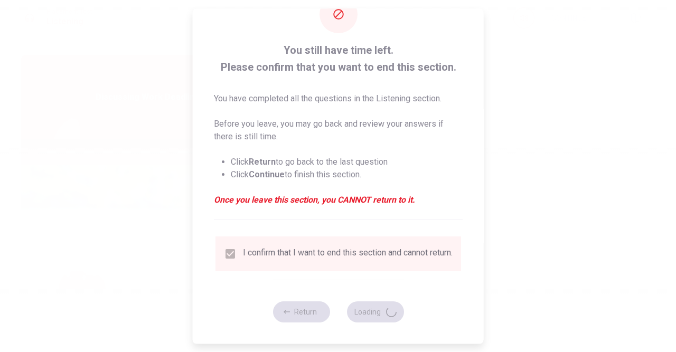
type input "69"
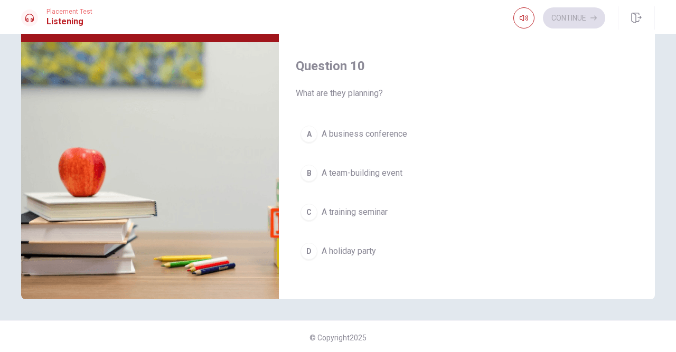
scroll to position [125, 0]
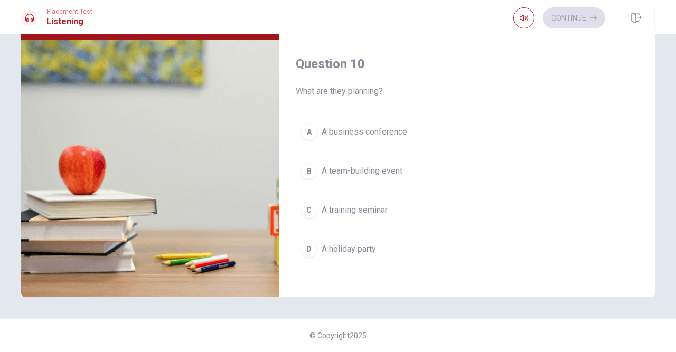
click at [392, 165] on span "A team-building event" at bounding box center [362, 171] width 81 height 13
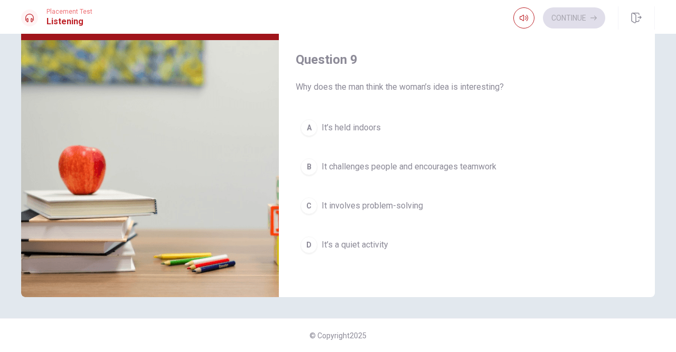
scroll to position [733, 0]
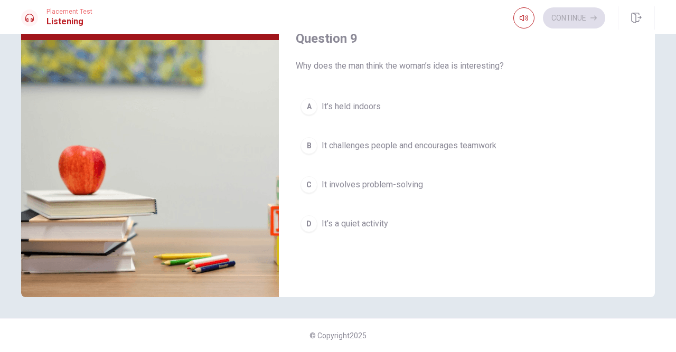
click at [426, 142] on span "It challenges people and encourages teamwork" at bounding box center [409, 145] width 175 height 13
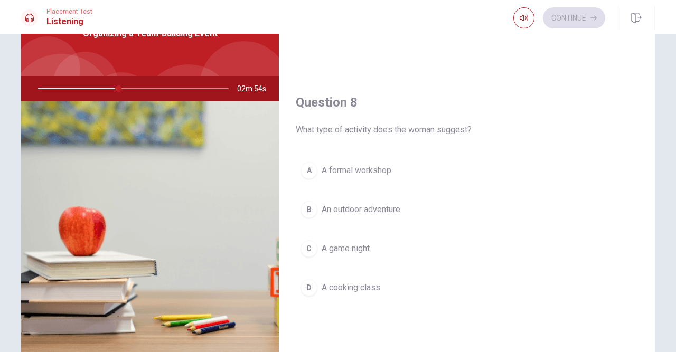
scroll to position [490, 0]
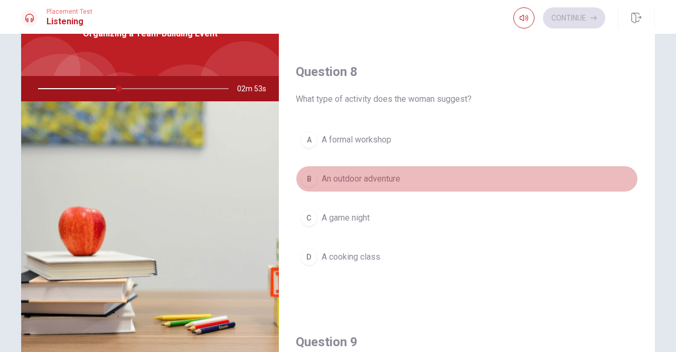
click at [386, 174] on span "An outdoor adventure" at bounding box center [361, 179] width 79 height 13
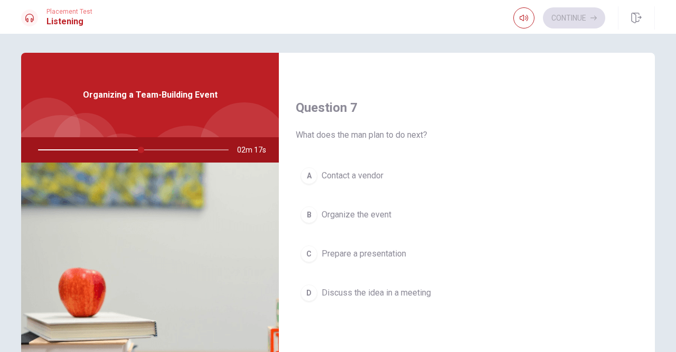
scroll to position [306, 0]
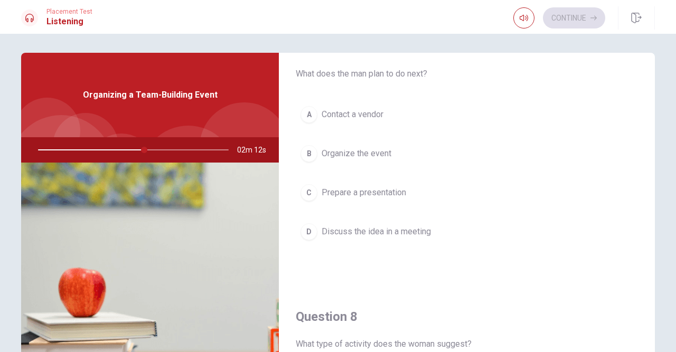
click at [379, 154] on span "Organize the event" at bounding box center [357, 153] width 70 height 13
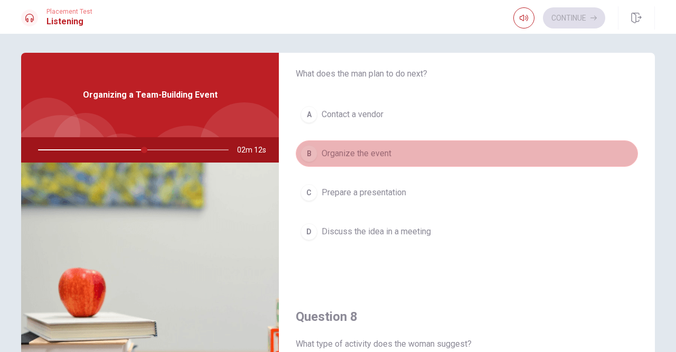
click at [379, 154] on span "Organize the event" at bounding box center [357, 153] width 70 height 13
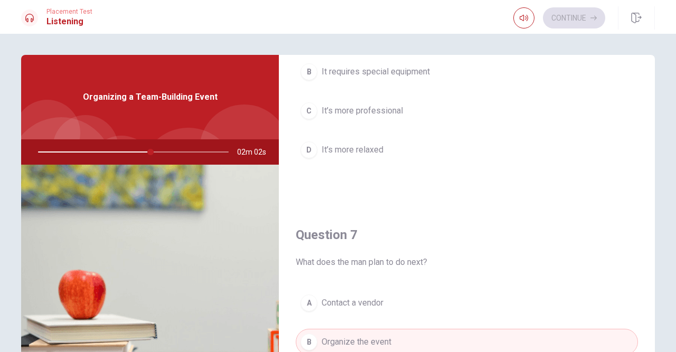
scroll to position [0, 0]
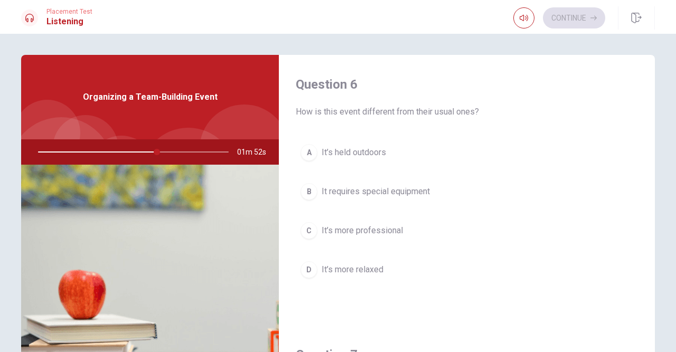
click at [370, 267] on span "It’s more relaxed" at bounding box center [353, 270] width 62 height 13
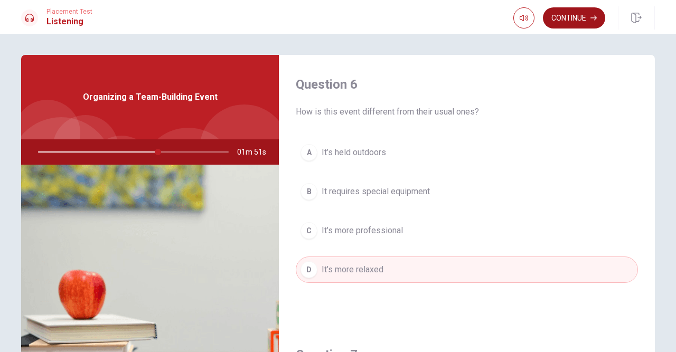
click at [581, 24] on button "Continue" at bounding box center [574, 17] width 62 height 21
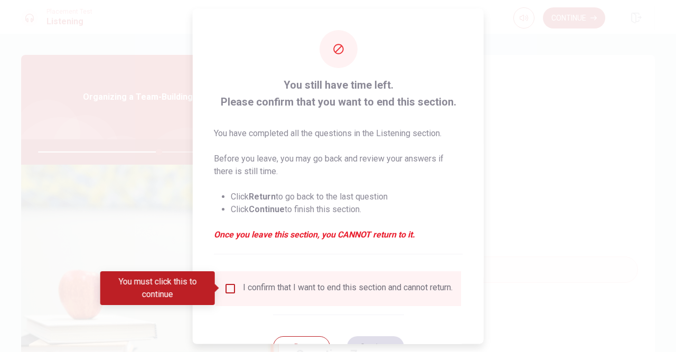
click at [231, 287] on input "You must click this to continue" at bounding box center [230, 288] width 13 height 13
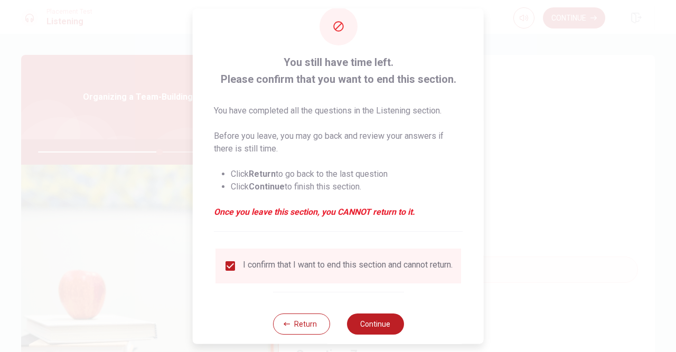
scroll to position [42, 0]
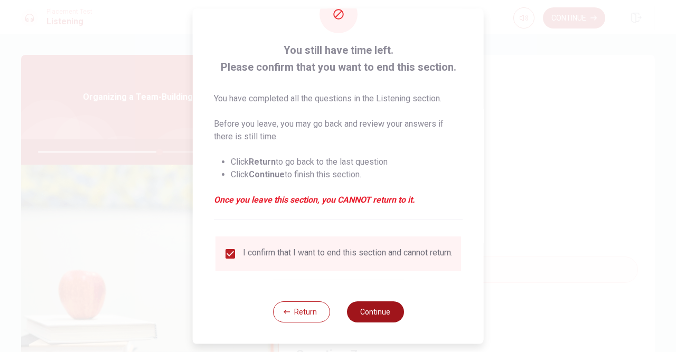
click at [367, 307] on button "Continue" at bounding box center [375, 312] width 57 height 21
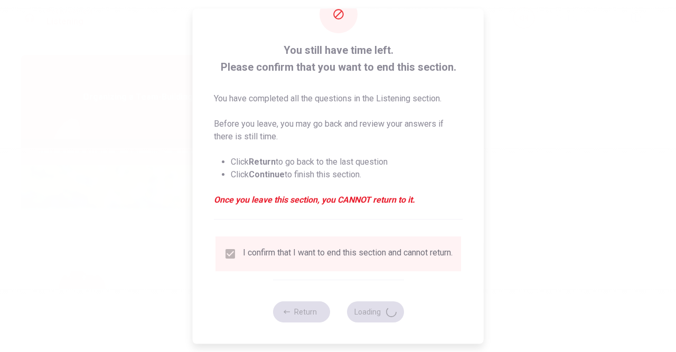
type input "65"
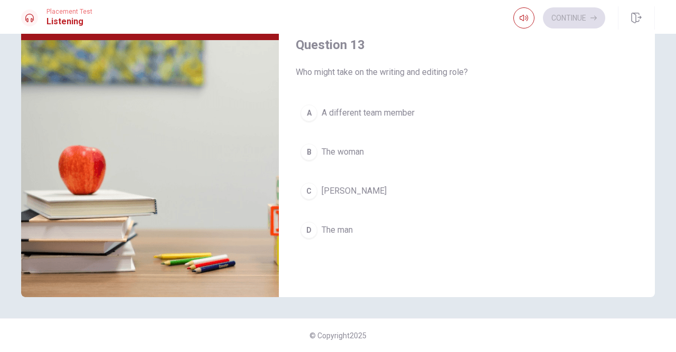
scroll to position [426, 0]
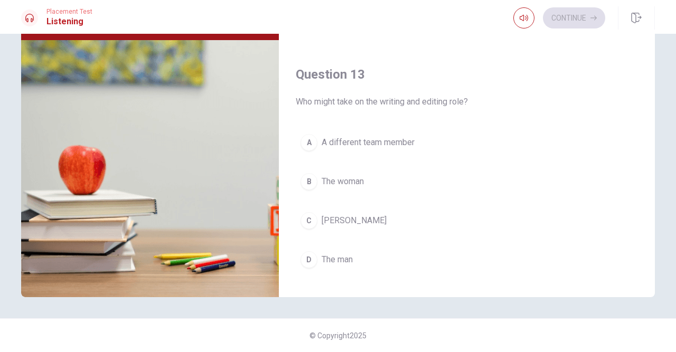
click at [342, 220] on span "[PERSON_NAME]" at bounding box center [354, 221] width 65 height 13
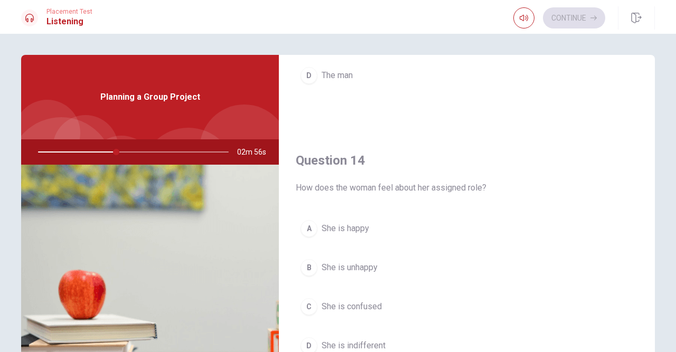
scroll to position [978, 0]
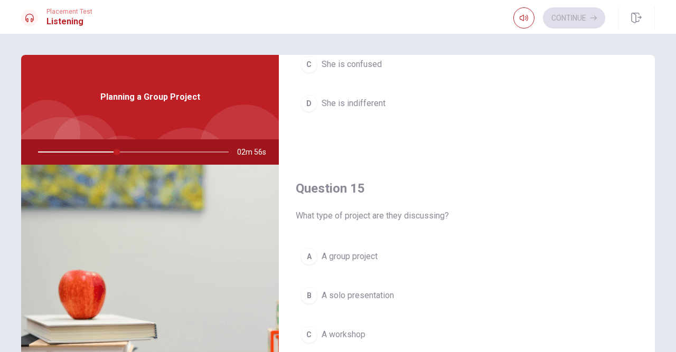
click at [364, 250] on span "A group project" at bounding box center [350, 256] width 56 height 13
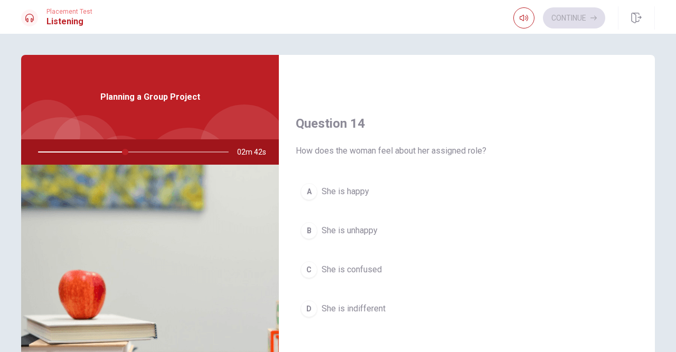
scroll to position [797, 0]
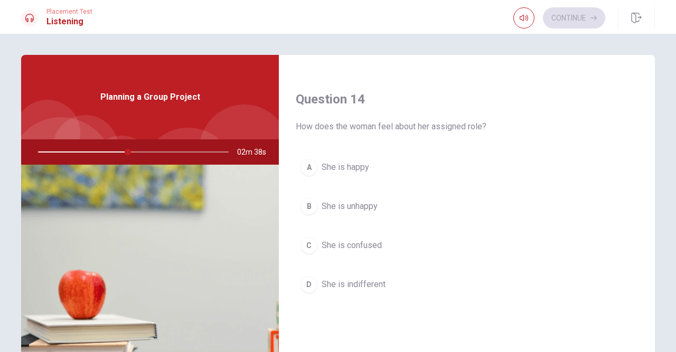
click at [365, 164] on span "She is happy" at bounding box center [346, 167] width 48 height 13
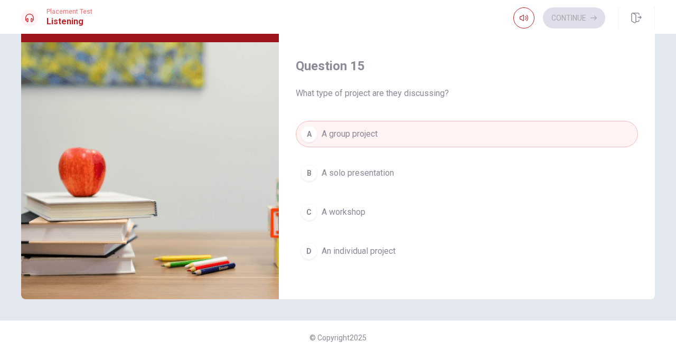
scroll to position [0, 0]
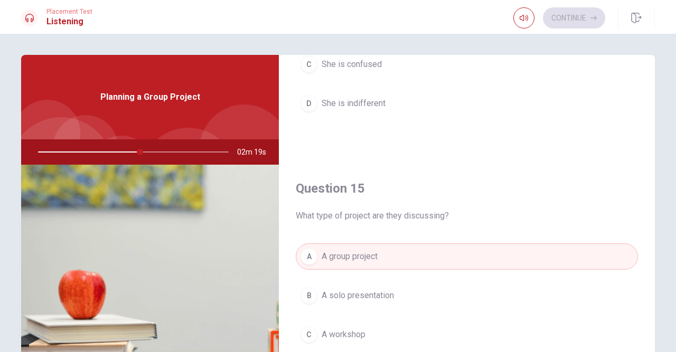
click at [362, 99] on span "She is indifferent" at bounding box center [354, 103] width 64 height 13
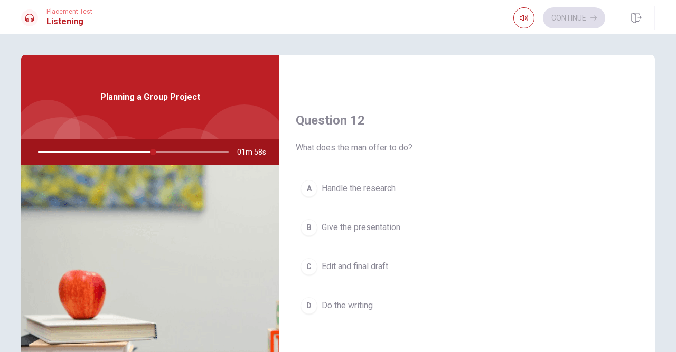
scroll to position [306, 0]
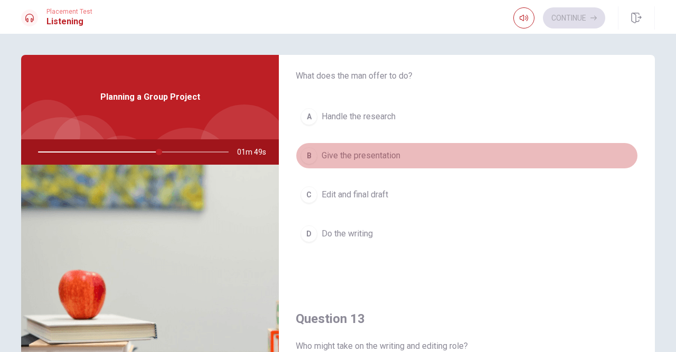
click at [388, 158] on span "Give the presentation" at bounding box center [361, 156] width 79 height 13
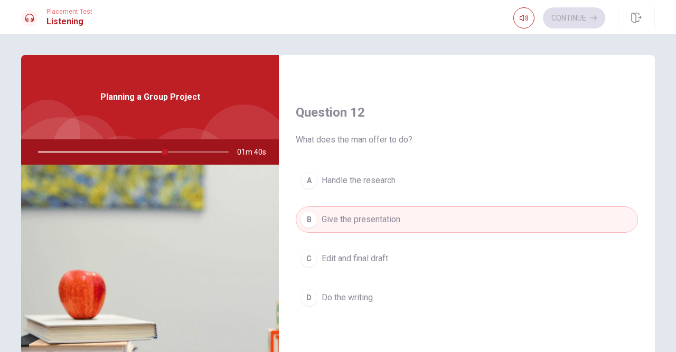
scroll to position [0, 0]
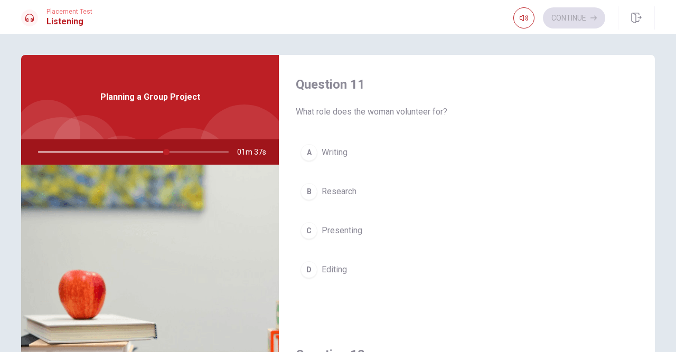
click at [361, 233] on span "Presenting" at bounding box center [342, 231] width 41 height 13
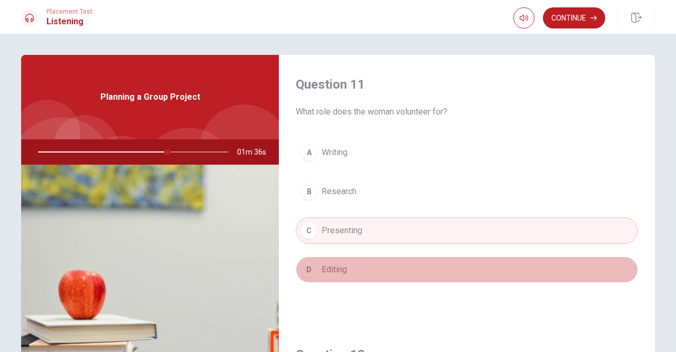
click at [345, 267] on span "Editing" at bounding box center [334, 270] width 25 height 13
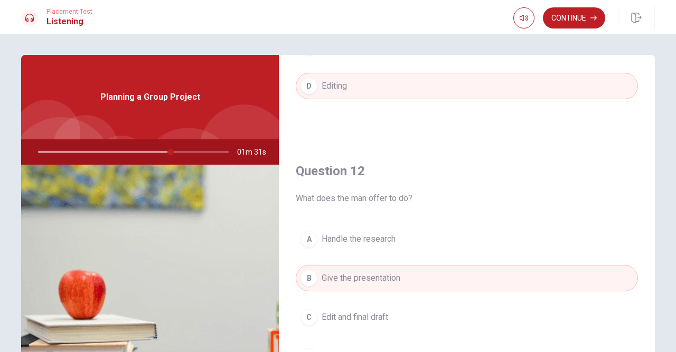
scroll to position [245, 0]
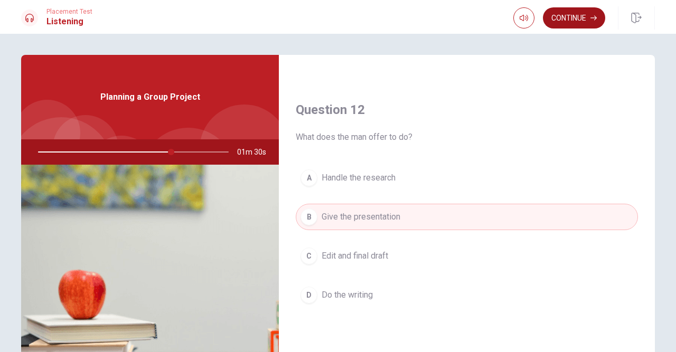
click at [575, 17] on button "Continue" at bounding box center [574, 17] width 62 height 21
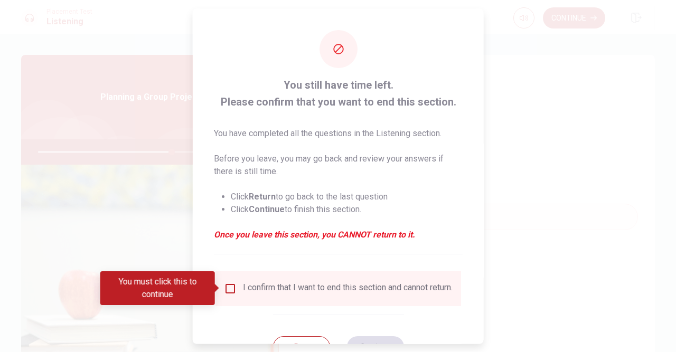
click at [230, 292] on input "You must click this to continue" at bounding box center [230, 288] width 13 height 13
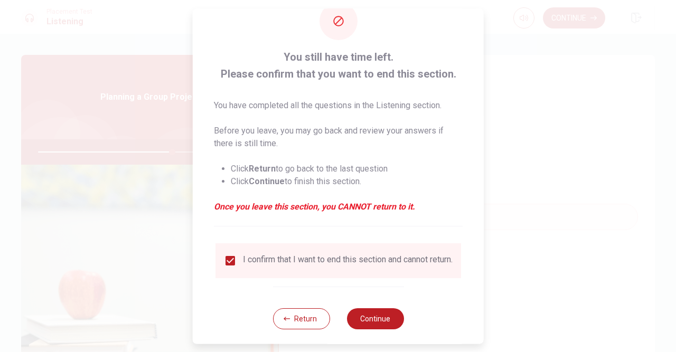
scroll to position [42, 0]
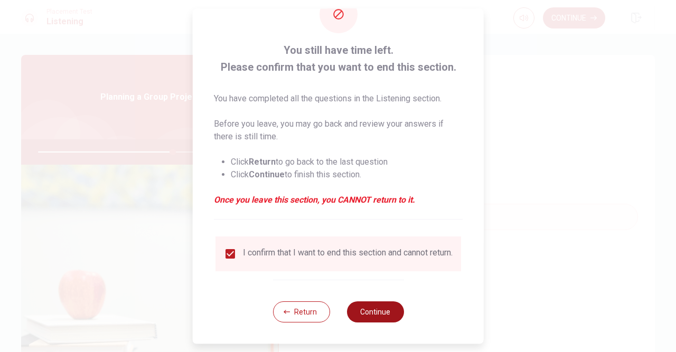
click at [388, 307] on button "Continue" at bounding box center [375, 312] width 57 height 21
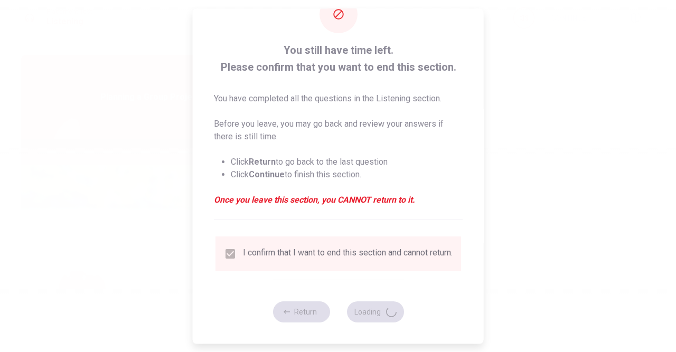
type input "71"
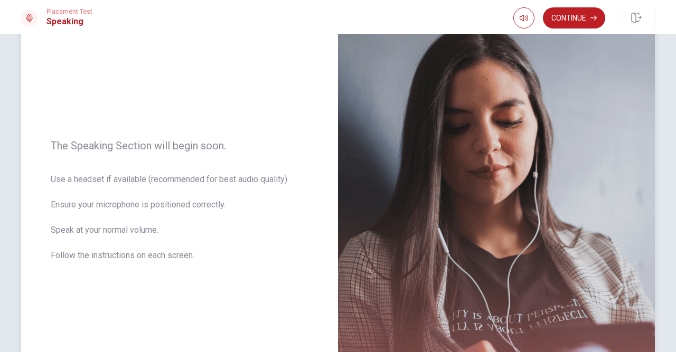
scroll to position [0, 0]
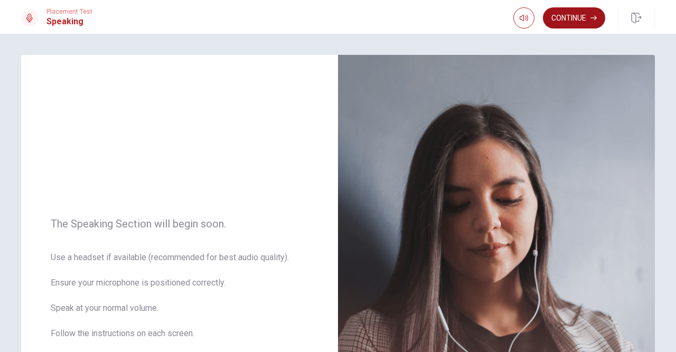
click at [577, 20] on button "Continue" at bounding box center [574, 17] width 62 height 21
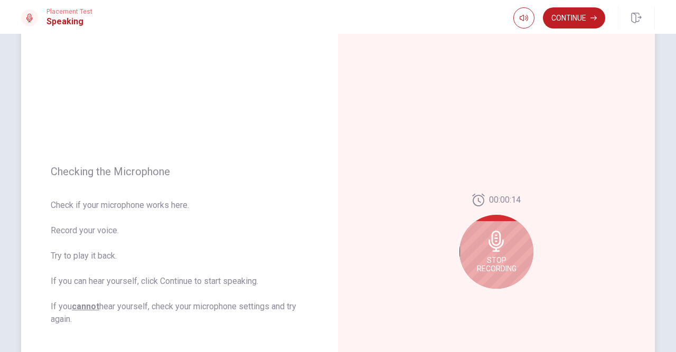
scroll to position [61, 0]
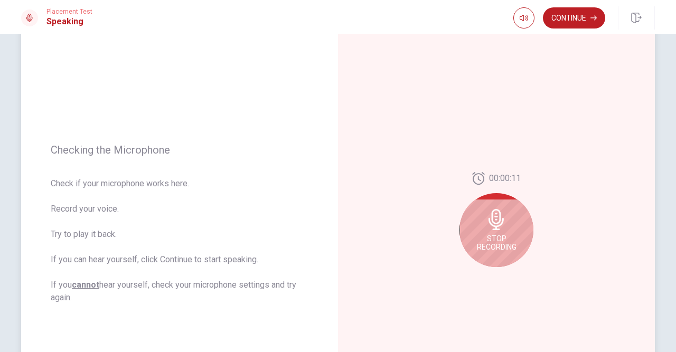
click at [496, 218] on icon at bounding box center [496, 219] width 15 height 21
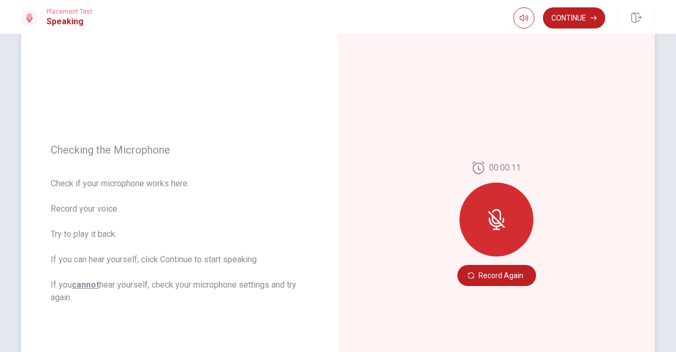
click at [497, 219] on icon at bounding box center [496, 219] width 17 height 17
click at [496, 276] on button "Record Again" at bounding box center [497, 275] width 79 height 21
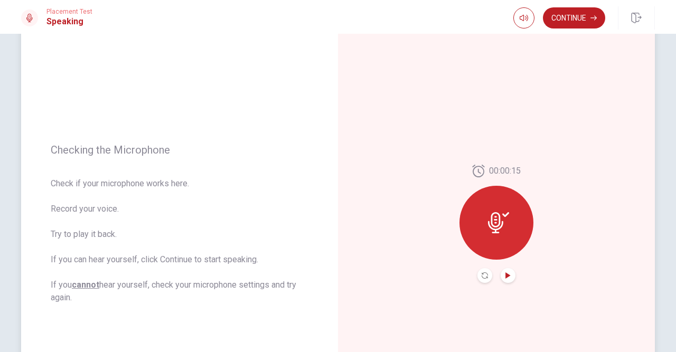
click at [507, 278] on icon "Play Audio" at bounding box center [508, 276] width 5 height 6
click at [508, 278] on icon "Pause Audio" at bounding box center [508, 276] width 6 height 6
click at [575, 21] on button "Continue" at bounding box center [574, 17] width 62 height 21
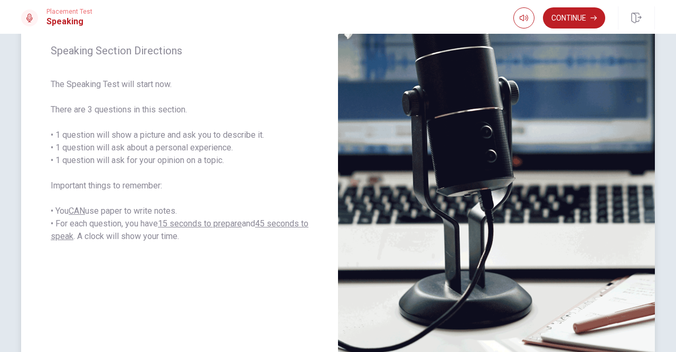
scroll to position [123, 0]
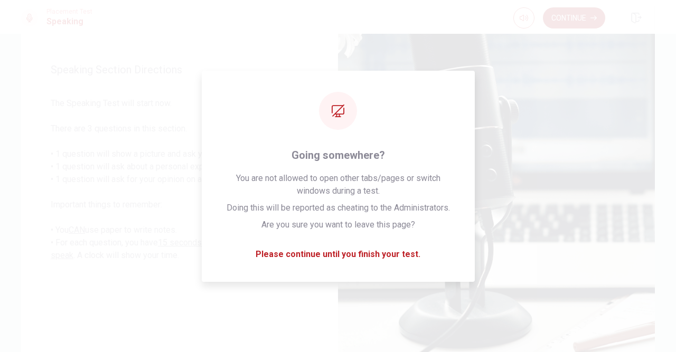
click at [565, 14] on button "Continue" at bounding box center [574, 17] width 62 height 21
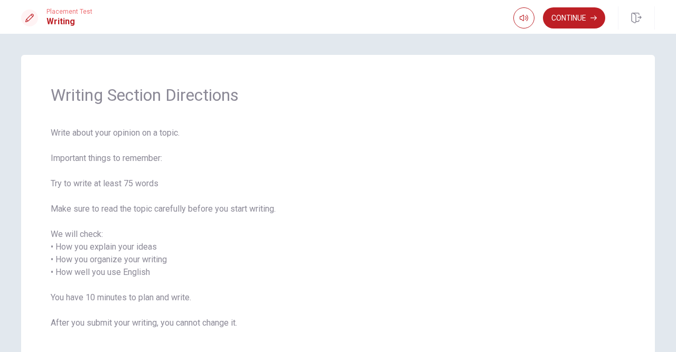
scroll to position [0, 0]
click at [560, 23] on button "Continue" at bounding box center [574, 17] width 62 height 21
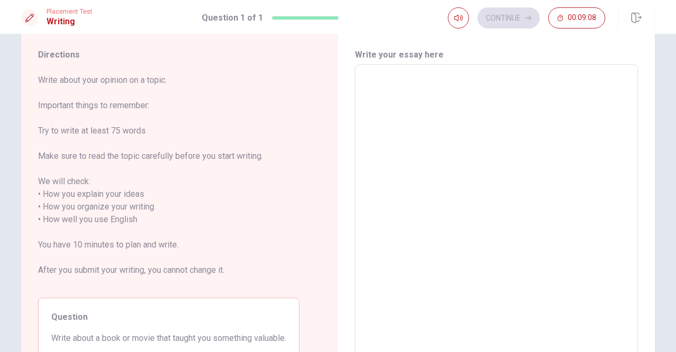
scroll to position [7, 0]
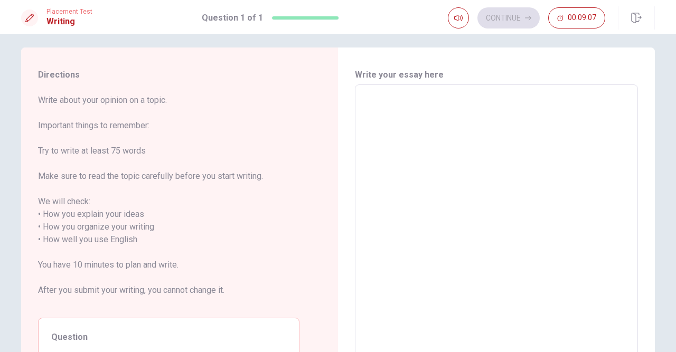
click at [500, 111] on textarea at bounding box center [496, 234] width 268 height 281
type textarea "W"
type textarea "x"
type textarea "Wh"
type textarea "x"
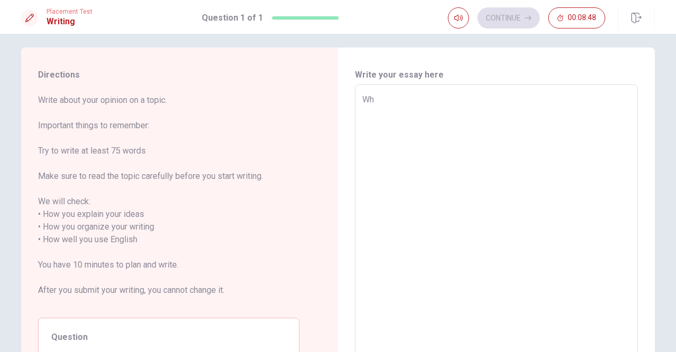
type textarea "Whw"
type textarea "x"
type textarea "Wh"
type textarea "x"
type textarea "Whe"
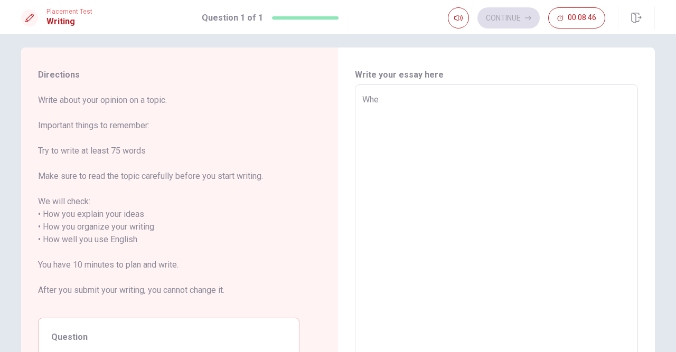
type textarea "x"
type textarea "When"
type textarea "x"
type textarea "When"
type textarea "x"
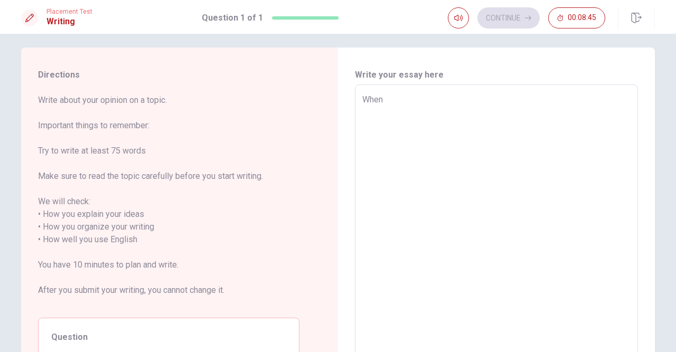
type textarea "When i"
type textarea "x"
type textarea "When i"
type textarea "x"
type textarea "When i w"
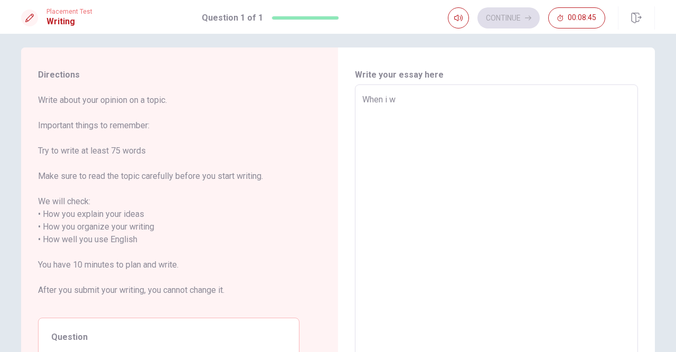
type textarea "x"
type textarea "When i wa"
type textarea "x"
type textarea "When i was"
type textarea "x"
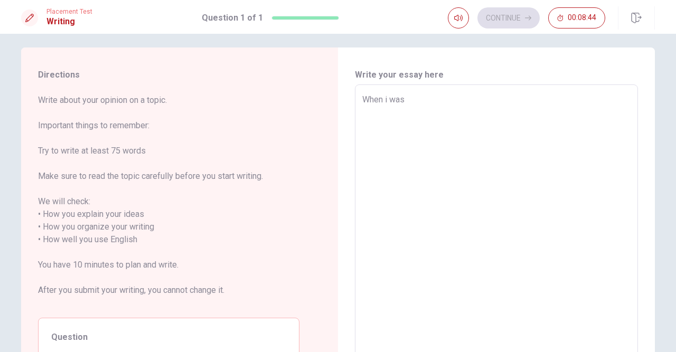
type textarea "When i was"
type textarea "x"
type textarea "When i was a"
type textarea "x"
type textarea "When i was a"
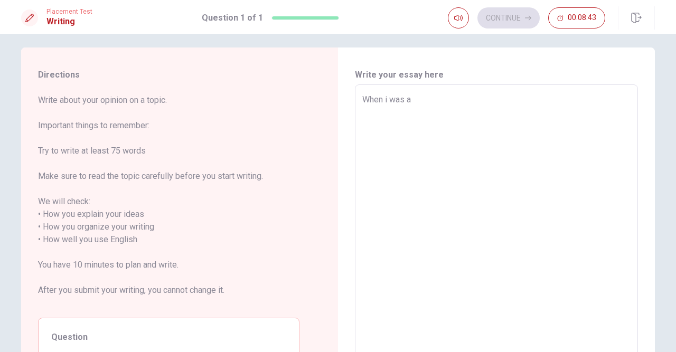
type textarea "x"
type textarea "When i was a k"
type textarea "x"
type textarea "When i was a ki"
type textarea "x"
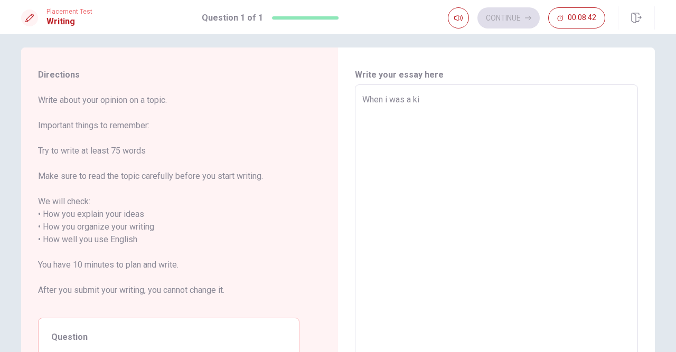
type textarea "When i was a kid"
type textarea "x"
type textarea "When i was a kid"
type textarea "x"
type textarea "When i was a kid i"
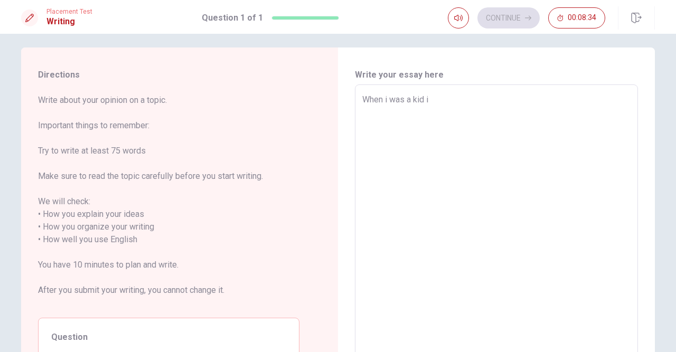
type textarea "x"
type textarea "When i was a kid i"
type textarea "x"
type textarea "When i was a kid i r"
type textarea "x"
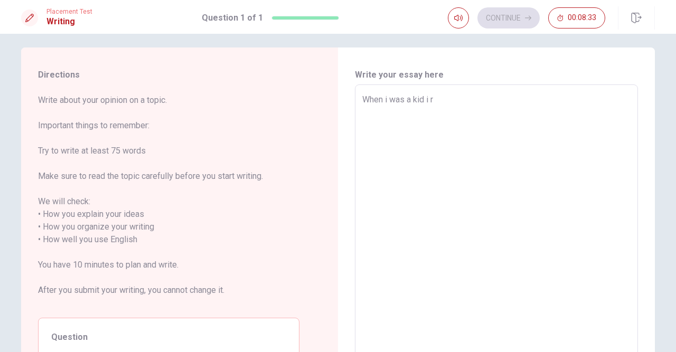
type textarea "When i was a kid i re"
type textarea "x"
type textarea "When i was a kid i rem"
type textarea "x"
type textarea "When i was a kid i reme"
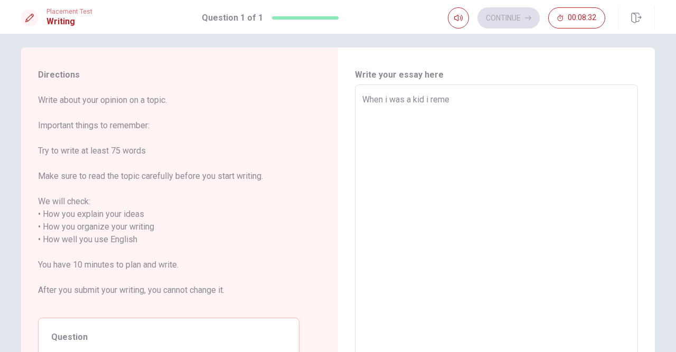
type textarea "x"
type textarea "When i was a kid i remeb"
type textarea "x"
type textarea "When i was a kid i reme"
type textarea "x"
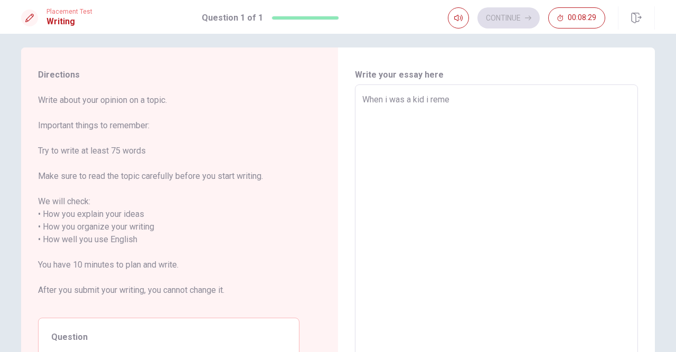
type textarea "When i was a kid i remem"
type textarea "x"
type textarea "When i was a kid i rememb"
type textarea "x"
type textarea "When i was a kid i remembe"
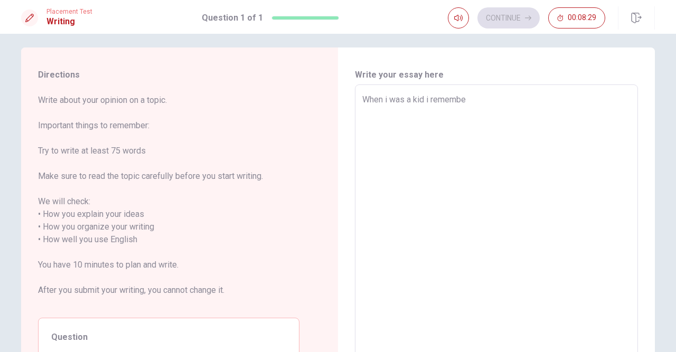
type textarea "x"
type textarea "When i was a kid i remember"
type textarea "x"
type textarea "When i was a kid i remember"
type textarea "x"
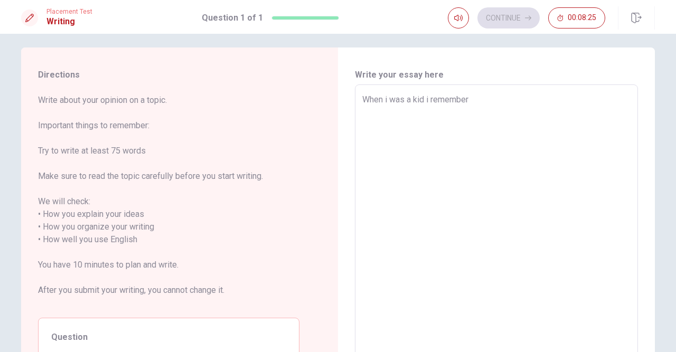
type textarea "When i was a kid i remember i"
type textarea "x"
type textarea "When i was a kid i remember i"
type textarea "x"
type textarea "When i was a kid i remember i r"
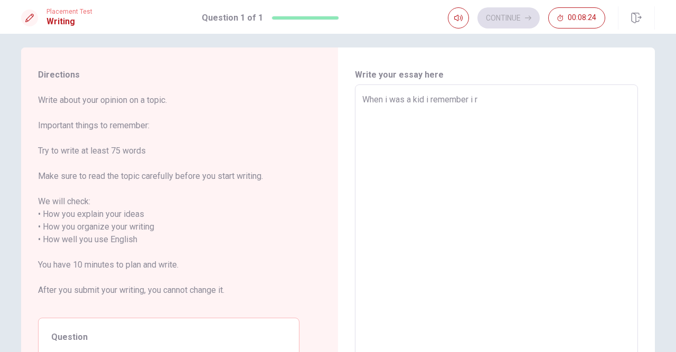
type textarea "x"
type textarea "When i was a kid i remember i re"
type textarea "x"
type textarea "When i was a kid i remember i rea"
type textarea "x"
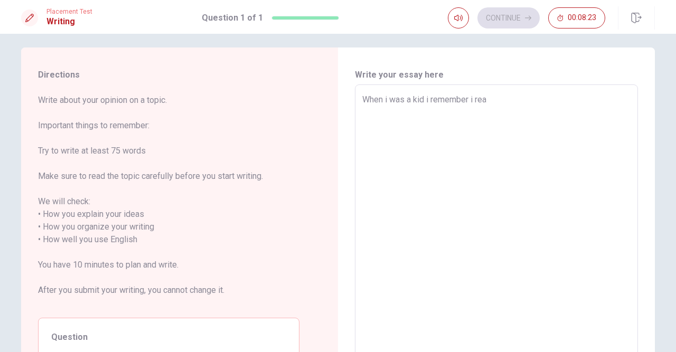
type textarea "When i was a kid i remember i read"
type textarea "x"
type textarea "When i was a kid i remember i read"
type textarea "x"
type textarea "When i was a kid i remember i read t"
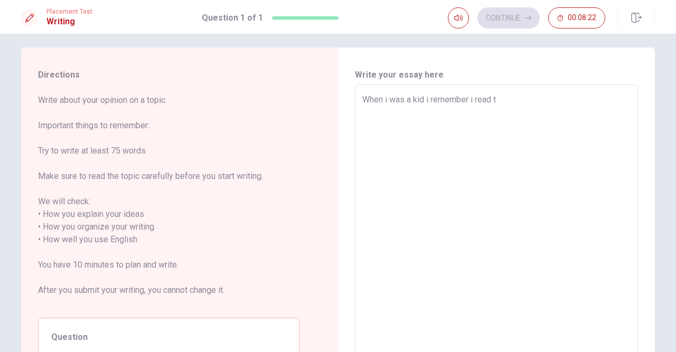
type textarea "x"
type textarea "When i was a kid i remember i read th"
type textarea "x"
type textarea "When i was a kid i remember i read the"
type textarea "x"
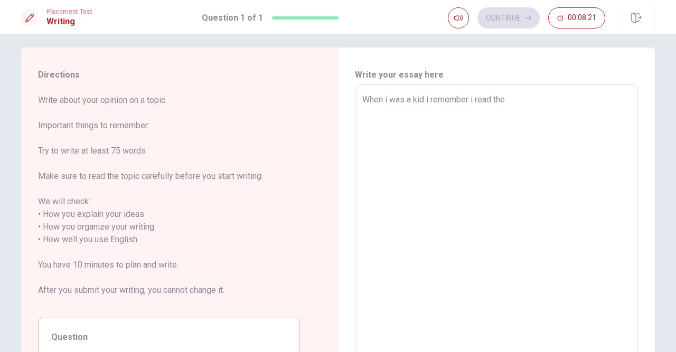
type textarea "When i was a kid i remember i read the"
type textarea "x"
type textarea "When i was a kid i remember i read the t"
type textarea "x"
type textarea "When i was a kid i remember i read the th"
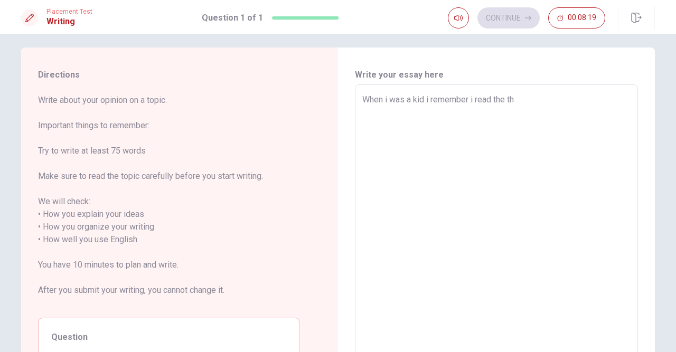
type textarea "x"
type textarea "When i was a kid i remember i read the thr"
type textarea "x"
type textarea "When i was a kid i remember i read the thre"
type textarea "x"
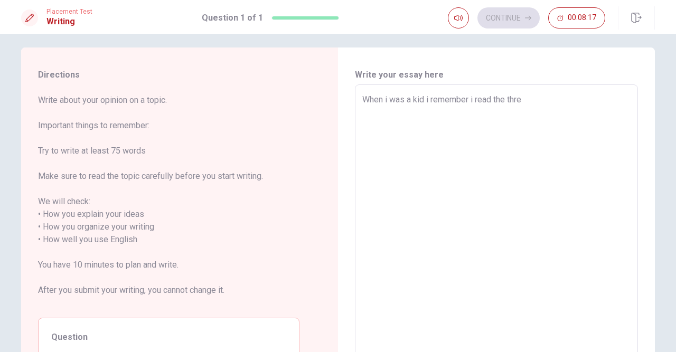
type textarea "When i was a kid i remember i read the three"
type textarea "x"
type textarea "When i was a kid i remember i read the three"
type textarea "x"
type textarea "When i was a kid i remember i read the three"
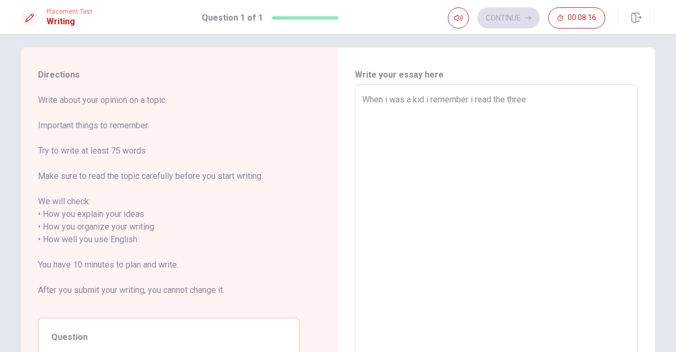
type textarea "x"
type textarea "When i was a kid i remember i read the thre"
type textarea "x"
type textarea "When i was a kid i remember i read the thr"
type textarea "x"
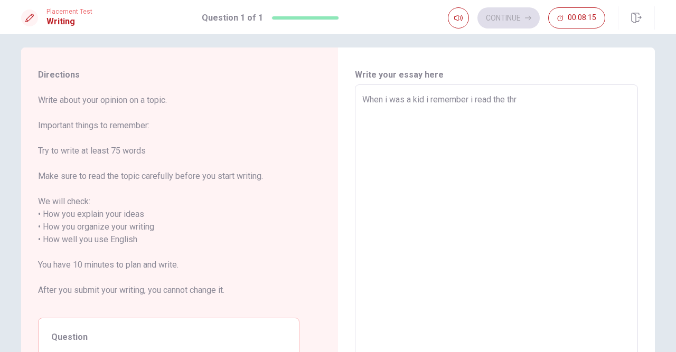
type textarea "When i was a kid i remember i read the th"
type textarea "x"
type textarea "When i was a kid i remember i read the t"
type textarea "x"
type textarea "When i was a kid i remember i read the"
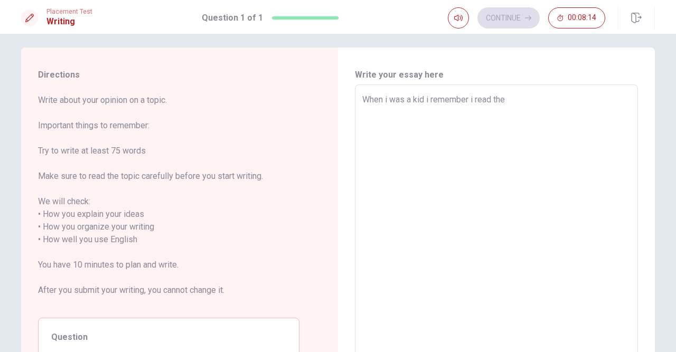
type textarea "x"
type textarea "When i was a kid i remember i read the"
type textarea "x"
type textarea "When i was a kid i remember i read th"
type textarea "x"
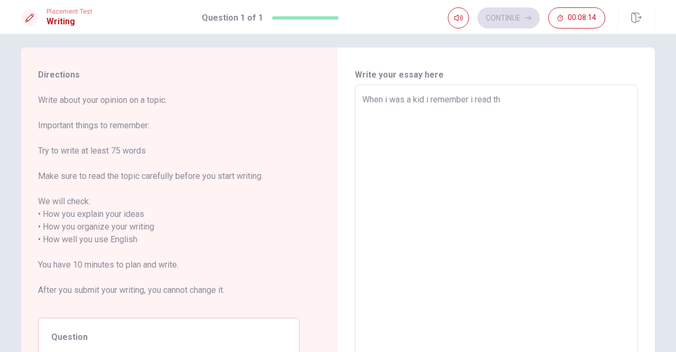
type textarea "When i was a kid i remember i read t"
type textarea "x"
type textarea "When i was a kid i remember i read"
type textarea "x"
type textarea "When i was a kid i remember i read T"
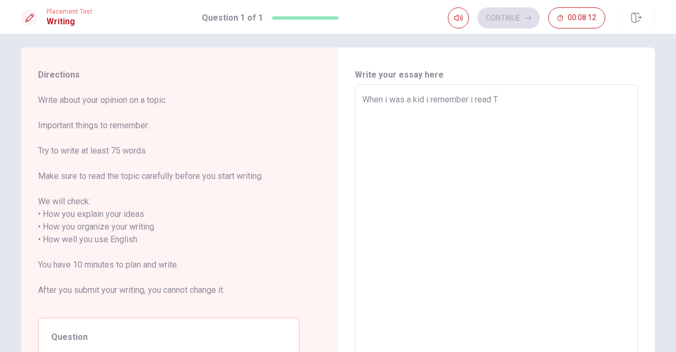
type textarea "x"
type textarea "When i was a kid i remember i read Tr"
type textarea "x"
type textarea "When i was a kid i remember i read T"
type textarea "x"
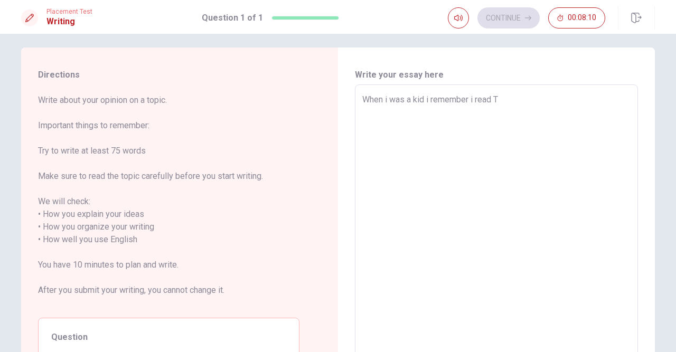
type textarea "When i was a kid i remember i read Th"
type textarea "x"
type textarea "When i was a kid i remember i read The"
type textarea "x"
type textarea "When i was a kid i remember i read Th"
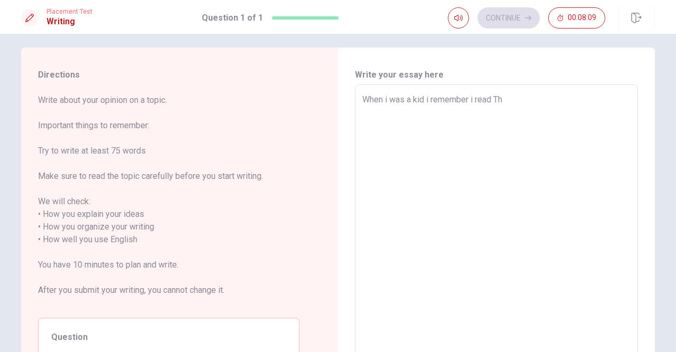
type textarea "x"
type textarea "When i was a kid i remember i read Thr"
type textarea "x"
type textarea "When i was a kid i remember i read Thre"
type textarea "x"
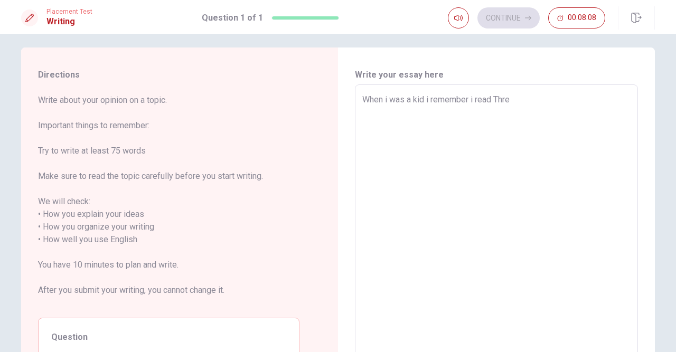
type textarea "When i was a kid i remember i read Three"
type textarea "x"
type textarea "When i was a kid i remember i read Three"
type textarea "x"
type textarea "When i was a kid i remember i read Three M"
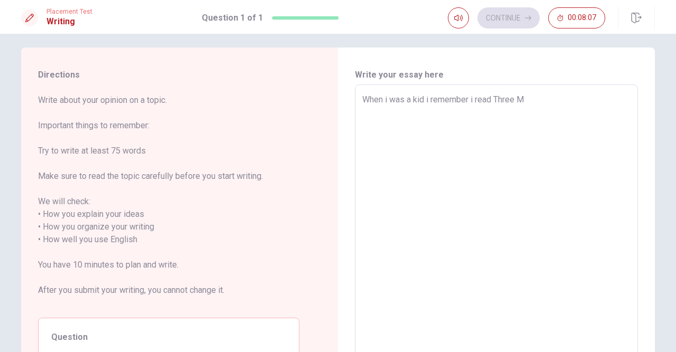
type textarea "x"
type textarea "When i was a kid i remember i read Three Mo"
type textarea "x"
type textarea "When i was a kid i remember i read Three Mos"
type textarea "x"
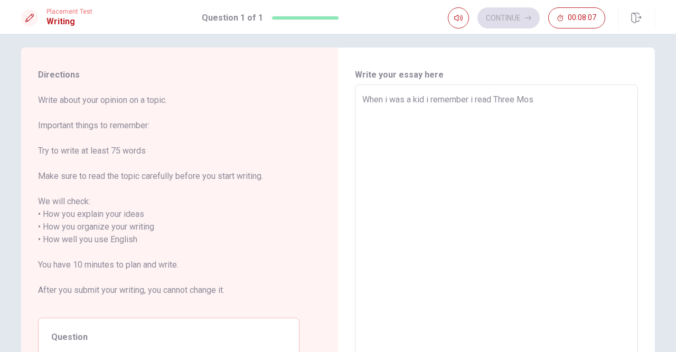
type textarea "When i was a kid i remember i read Three Mosq"
type textarea "x"
type textarea "When i was a kid i remember i read Three Mosqu"
type textarea "x"
type textarea "When i was a kid i remember i read [DEMOGRAPHIC_DATA]"
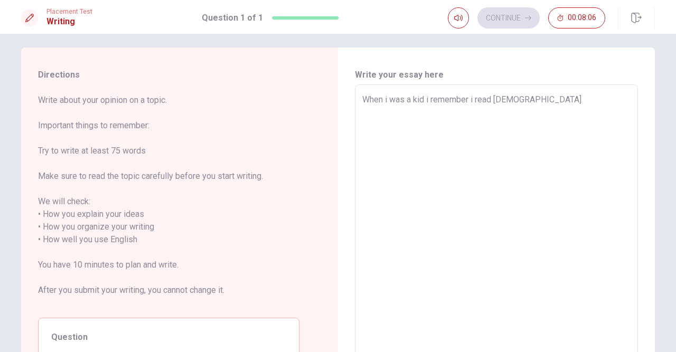
type textarea "x"
type textarea "When i was a kid i remember i read Three Mosquet"
type textarea "x"
type textarea "When i was a kid i remember i read Three Mosquete"
type textarea "x"
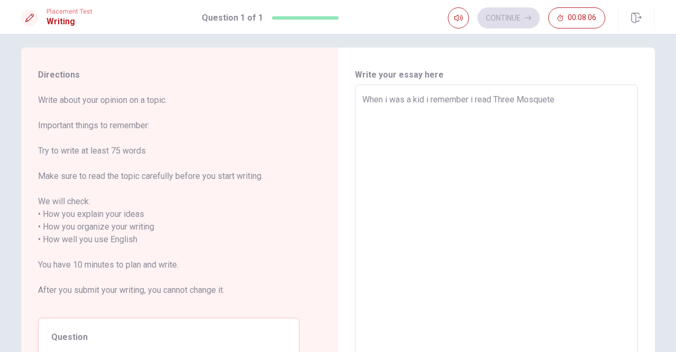
type textarea "When i was a kid i remember i read Three Mosqueter"
type textarea "x"
type textarea "When i was a kid i remember i read Three Mosqueters"
type textarea "x"
type textarea "When i was a kid i remember i read Three Mosqueters"
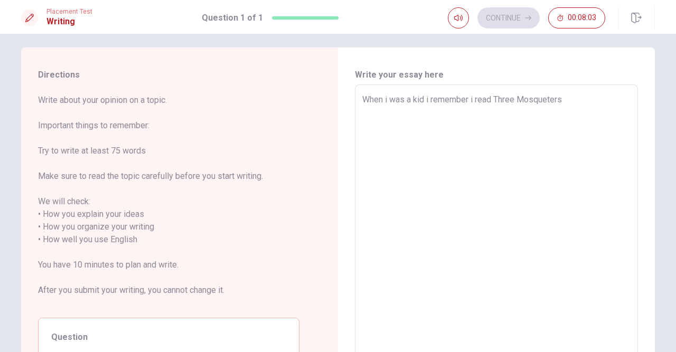
type textarea "x"
type textarea "When i was a kid i remember i read Three Mosqueters t"
type textarea "x"
type textarea "When i was a kid i remember i read Three Mosqueters th"
type textarea "x"
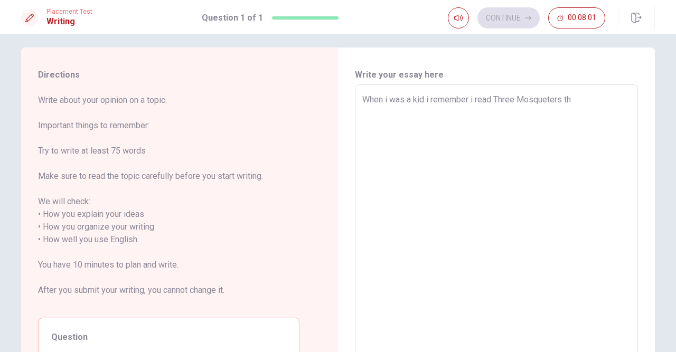
type textarea "When i was a kid i remember i read Three Mosqueters tha"
type textarea "x"
type textarea "When i was a kid i remember i read Three Mosqueters thas"
type textarea "x"
type textarea "When i was a kid i remember i read Three Mosqueters thass"
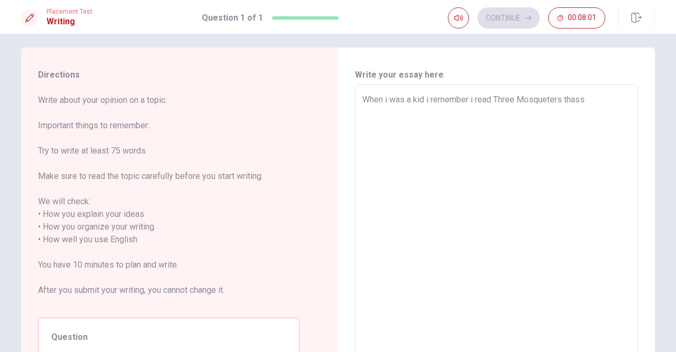
type textarea "x"
type textarea "When i was a kid i remember i read Three Mosqueters thasst"
type textarea "x"
type textarea "When i was a kid i remember i read Three Mosqueters thass"
type textarea "x"
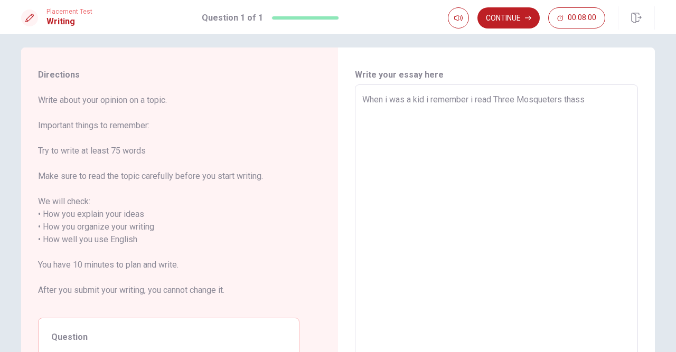
type textarea "When i was a kid i remember i read Three Mosqueters thas"
type textarea "x"
type textarea "When i was a kid i remember i read Three Mosqueters tha"
type textarea "x"
type textarea "When i was a kid i remember i read Three Mosqueters that"
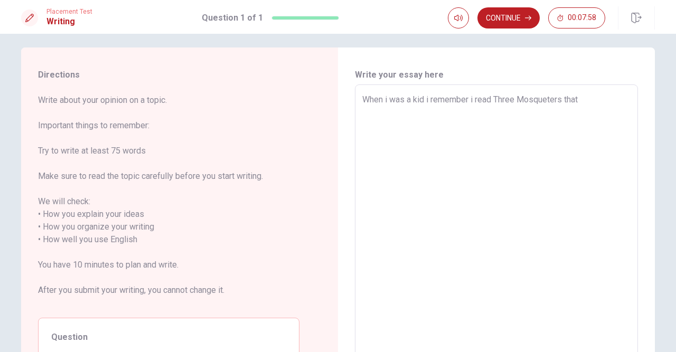
type textarea "x"
type textarea "When i was a kid i remember i read Three Mosqueters that"
type textarea "x"
type textarea "When i was a kid i remember i read Three Mosqueters that w"
type textarea "x"
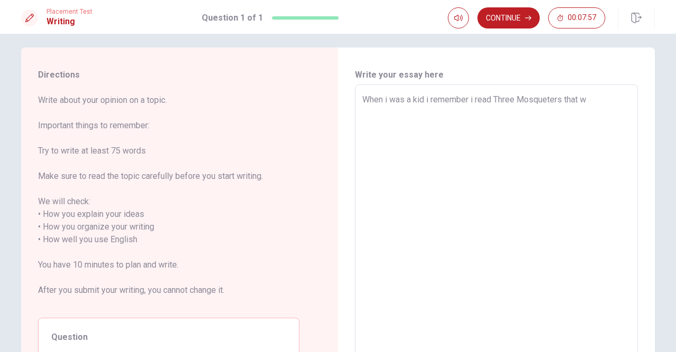
type textarea "When i was a kid i remember i read Three Mosqueters that wa"
type textarea "x"
type textarea "When i was a kid i remember i read Three Mosqueters that was"
type textarea "x"
type textarea "When i was a kid i remember i read Three Mosqueters that was"
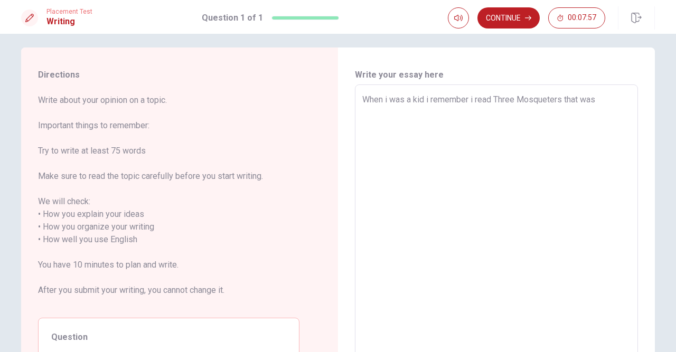
type textarea "x"
type textarea "When i was a kid i remember i read Three Mosqueters that was m"
type textarea "x"
type textarea "When i was a kid i remember i read Three Mosqueters that was my"
type textarea "x"
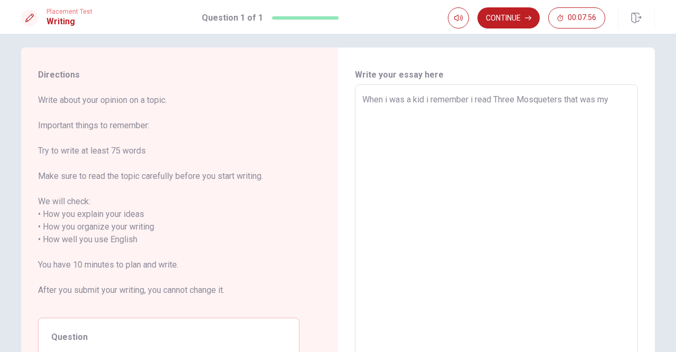
type textarea "When i was a kid i remember i read Three Mosqueters that was my"
type textarea "x"
type textarea "When i was a kid i remember i read Three Mosqueters that was my f"
click at [477, 101] on textarea "When i was a kid i remember i read Three Mosqueters that was my favory book for…" at bounding box center [496, 234] width 268 height 281
click at [492, 114] on textarea "When i was a kid i remember i was read Three Mosqueters that was my favory book…" at bounding box center [496, 234] width 268 height 281
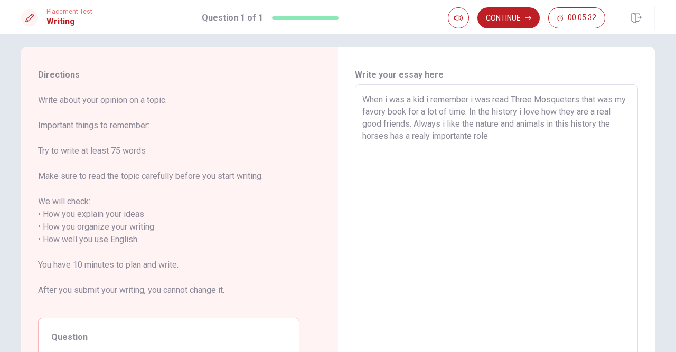
click at [441, 137] on textarea "When i was a kid i remember i was read Three Mosqueters that was my favory book…" at bounding box center [496, 234] width 268 height 281
click at [467, 137] on textarea "When i was a kid i remember i was read Three Mosqueters that was my favory book…" at bounding box center [496, 234] width 268 height 281
click at [489, 139] on textarea "When i was a kid i remember i was read Three Mosqueters that was my favory book…" at bounding box center [496, 234] width 268 height 281
click at [572, 102] on textarea "When i was a kid i remember i was read Three Mosqueters that was my favory book…" at bounding box center [496, 234] width 268 height 281
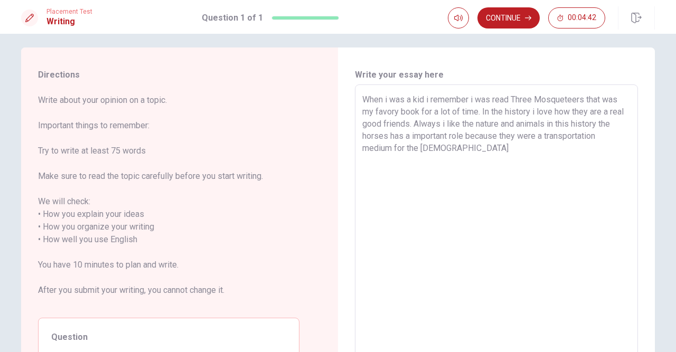
click at [521, 150] on textarea "When i was a kid i remember i was read Three Mosqueteers that was my favory boo…" at bounding box center [496, 234] width 268 height 281
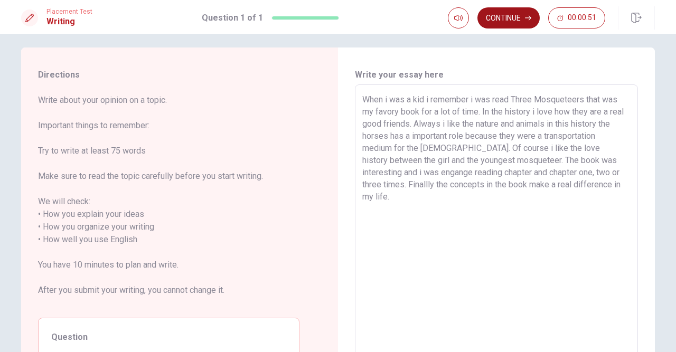
click at [500, 14] on button "Continue" at bounding box center [509, 17] width 62 height 21
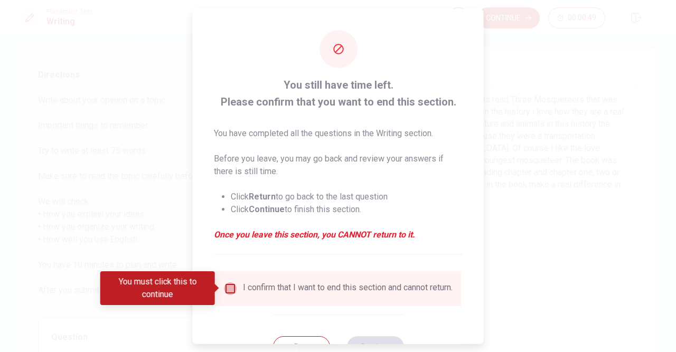
click at [225, 291] on input "You must click this to continue" at bounding box center [230, 288] width 13 height 13
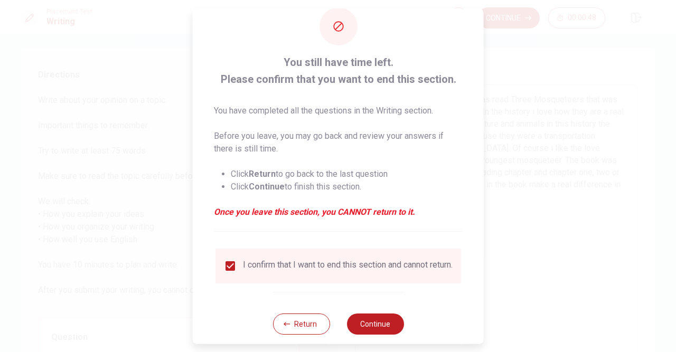
scroll to position [42, 0]
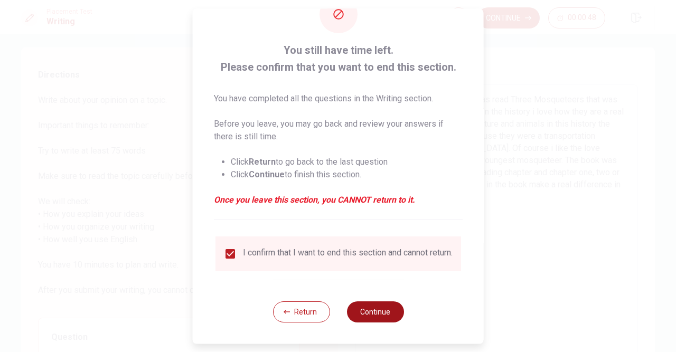
click at [379, 315] on button "Continue" at bounding box center [375, 312] width 57 height 21
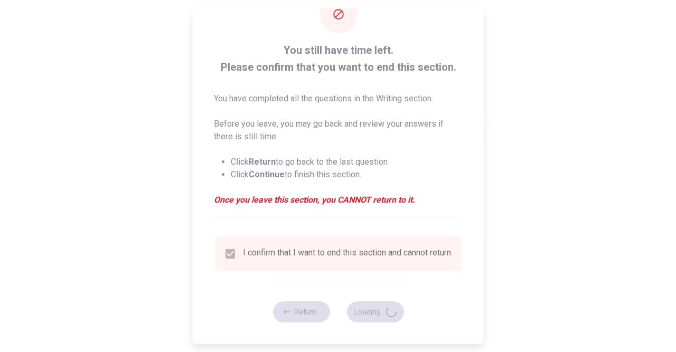
scroll to position [0, 0]
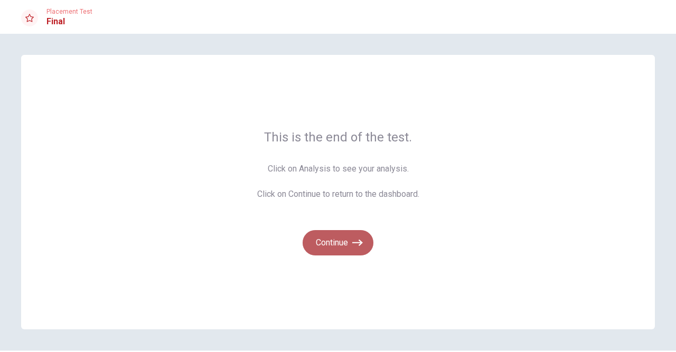
click at [353, 240] on icon "button" at bounding box center [357, 243] width 11 height 11
